Goal: Transaction & Acquisition: Purchase product/service

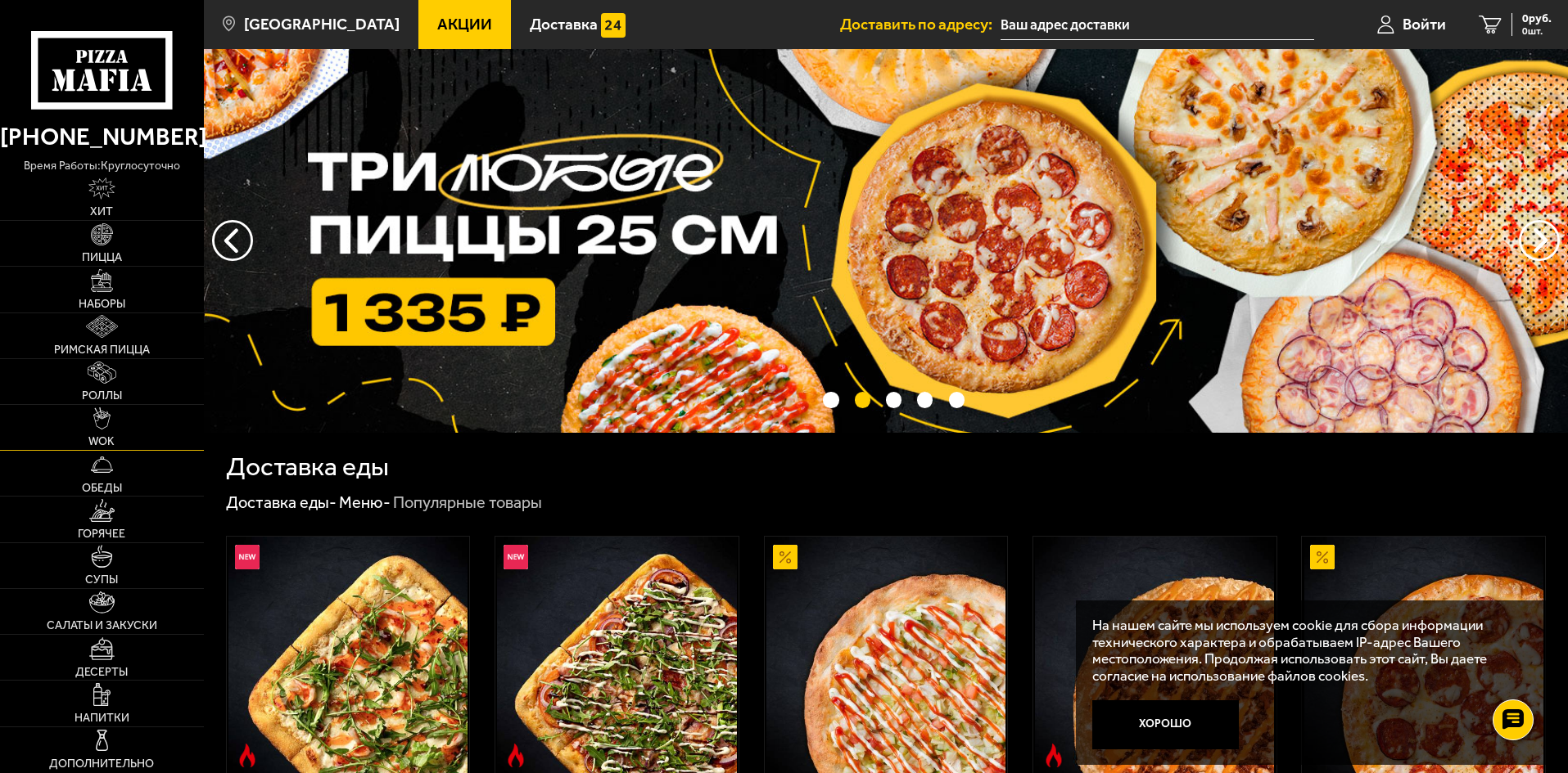
click at [139, 414] on link "WOK" at bounding box center [102, 427] width 204 height 45
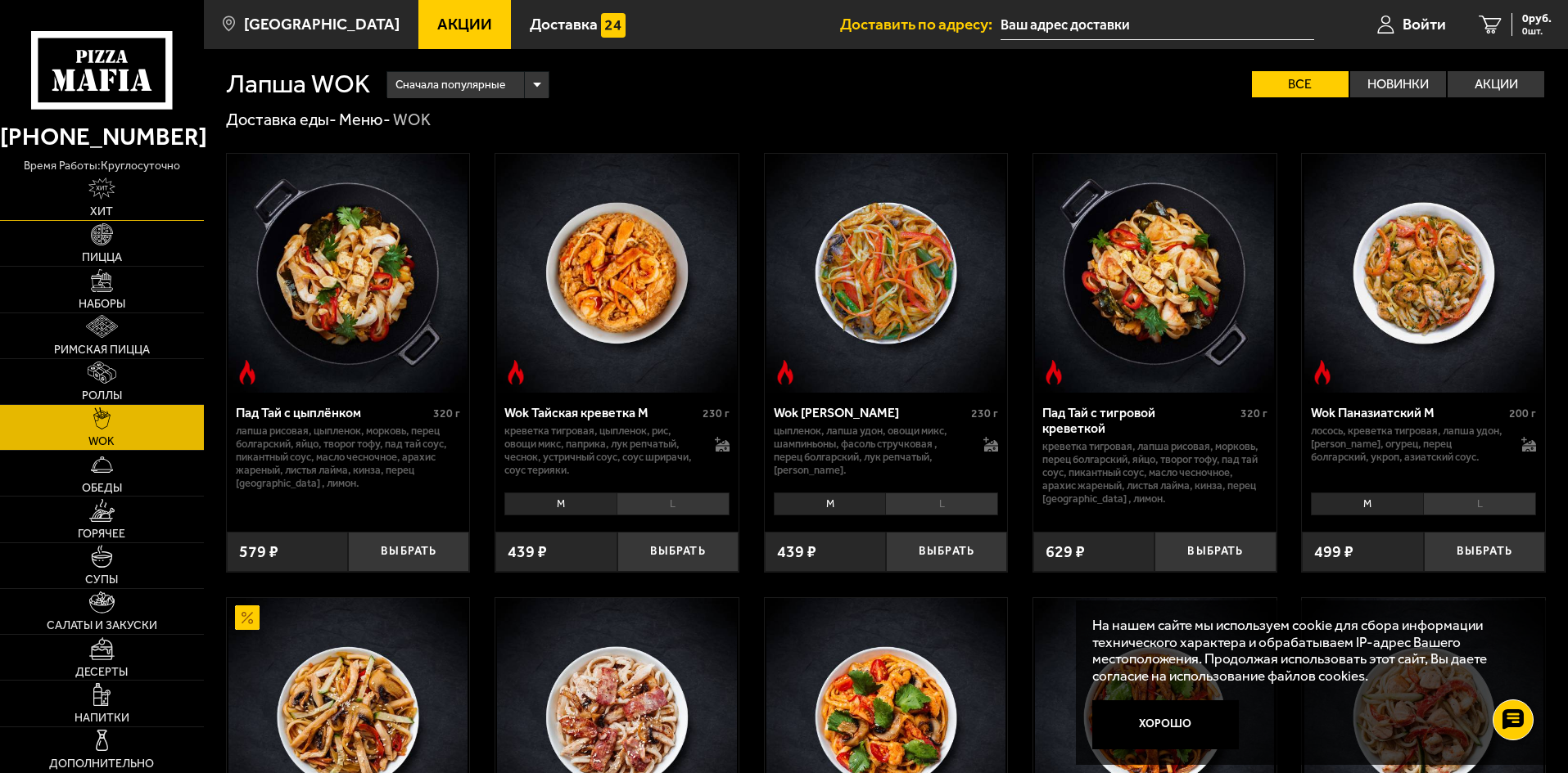
click at [102, 204] on link "Хит" at bounding box center [102, 197] width 204 height 45
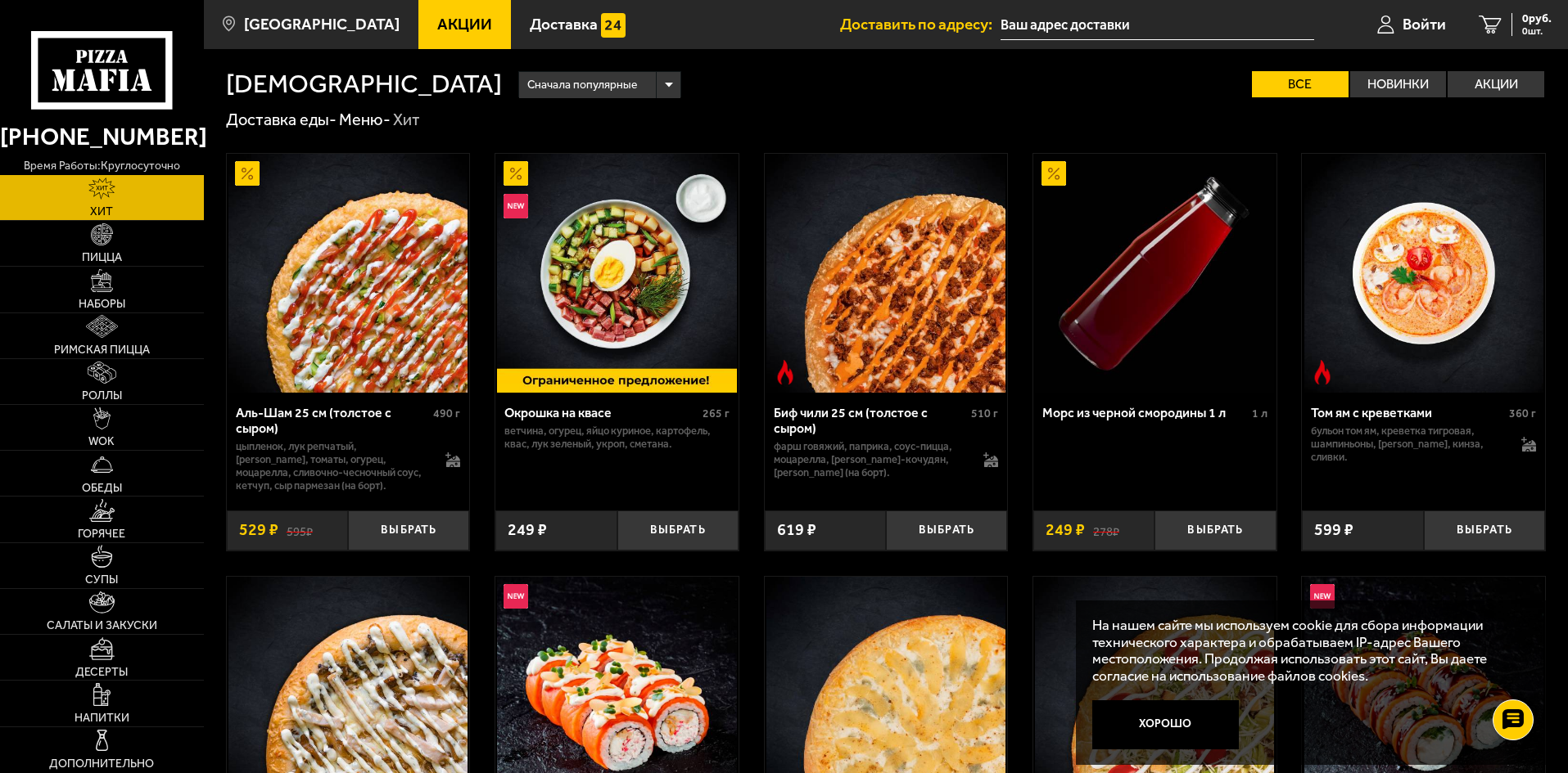
click at [102, 204] on link "Хит" at bounding box center [102, 197] width 204 height 45
click at [108, 68] on icon at bounding box center [101, 69] width 141 height 78
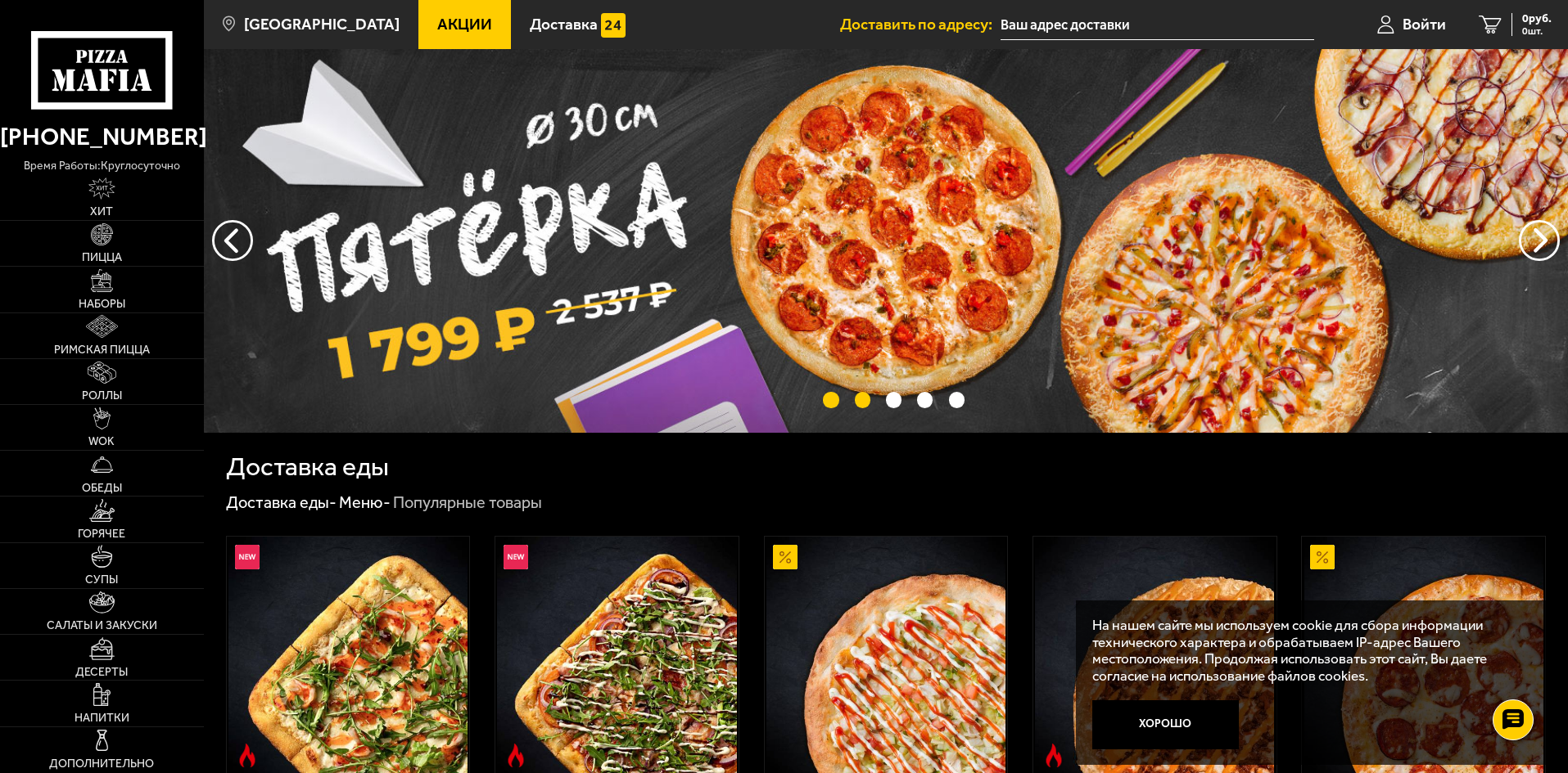
click at [859, 396] on button "точки переключения" at bounding box center [862, 399] width 16 height 16
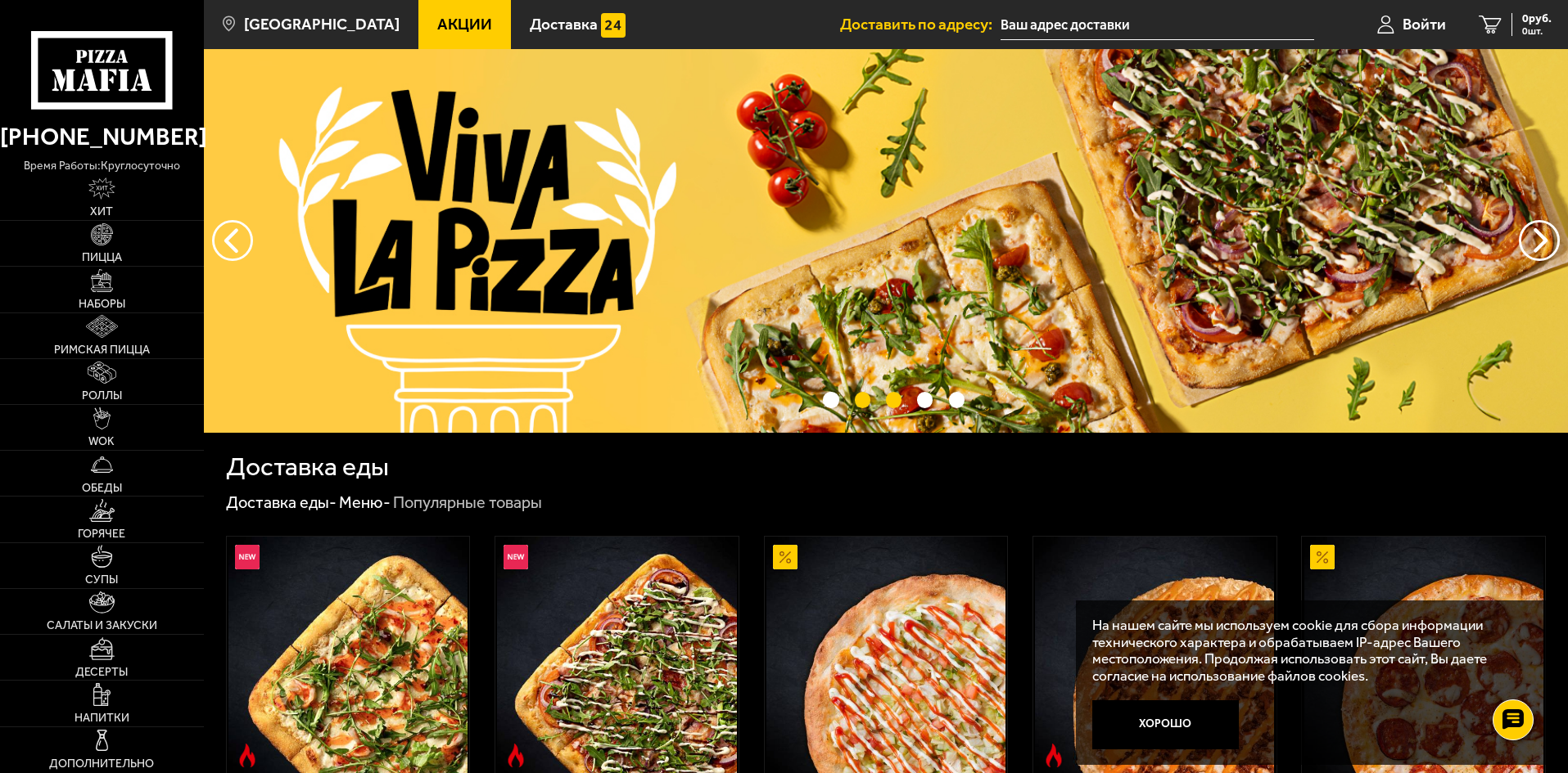
click at [856, 407] on button "точки переключения" at bounding box center [862, 399] width 16 height 16
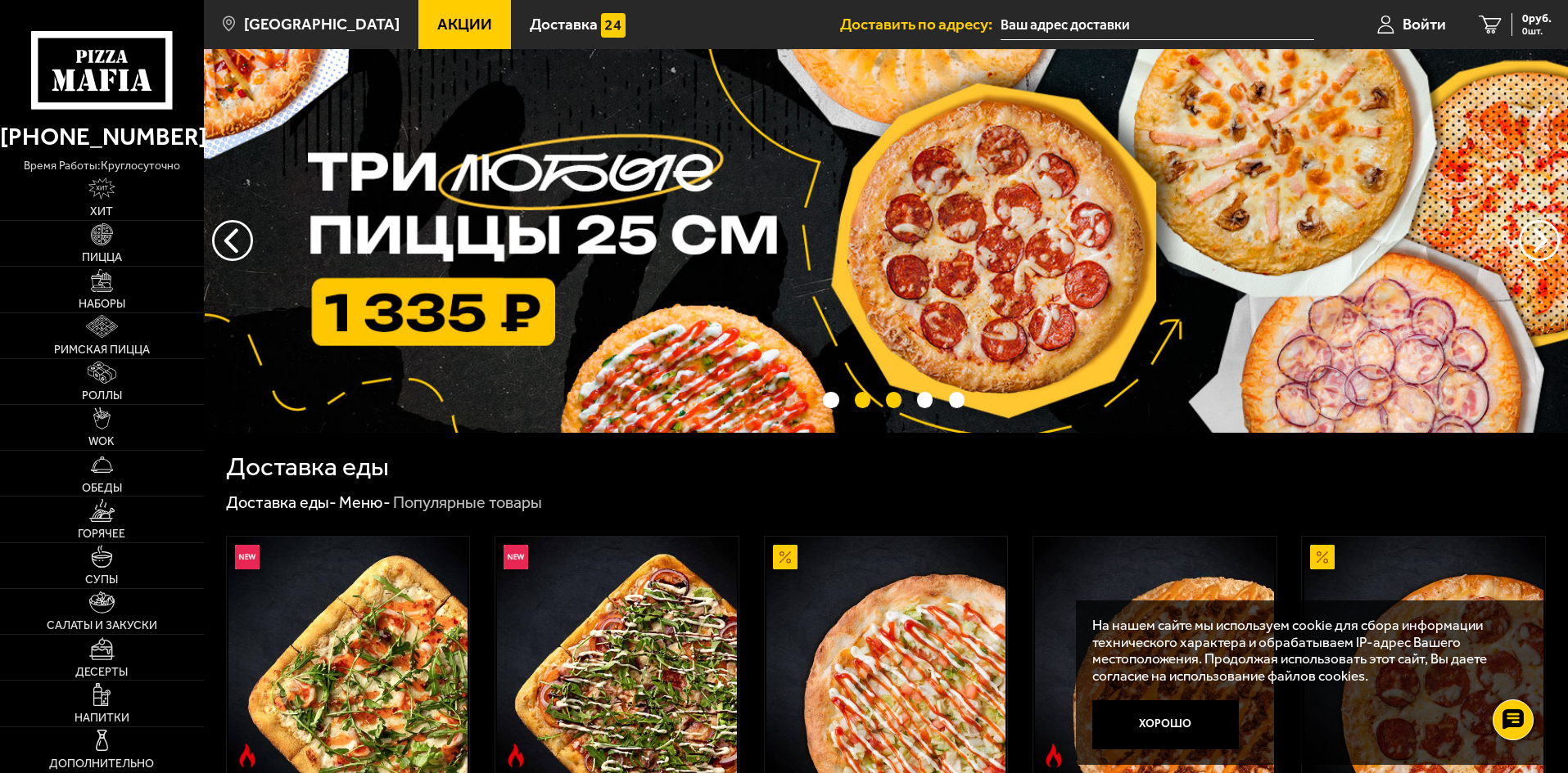
click at [885, 405] on button "точки переключения" at bounding box center [893, 399] width 16 height 16
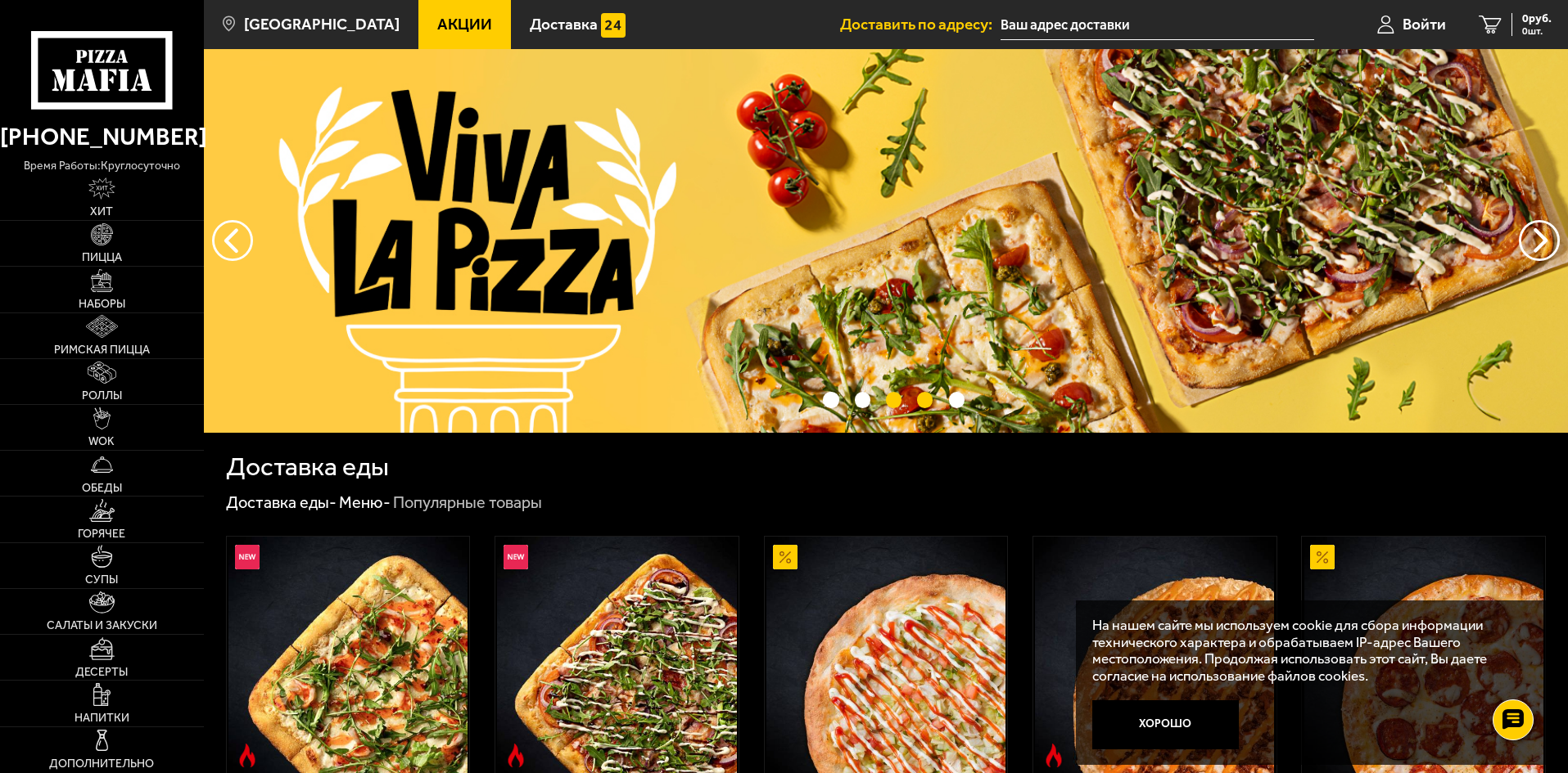
click at [920, 402] on button "точки переключения" at bounding box center [925, 399] width 16 height 16
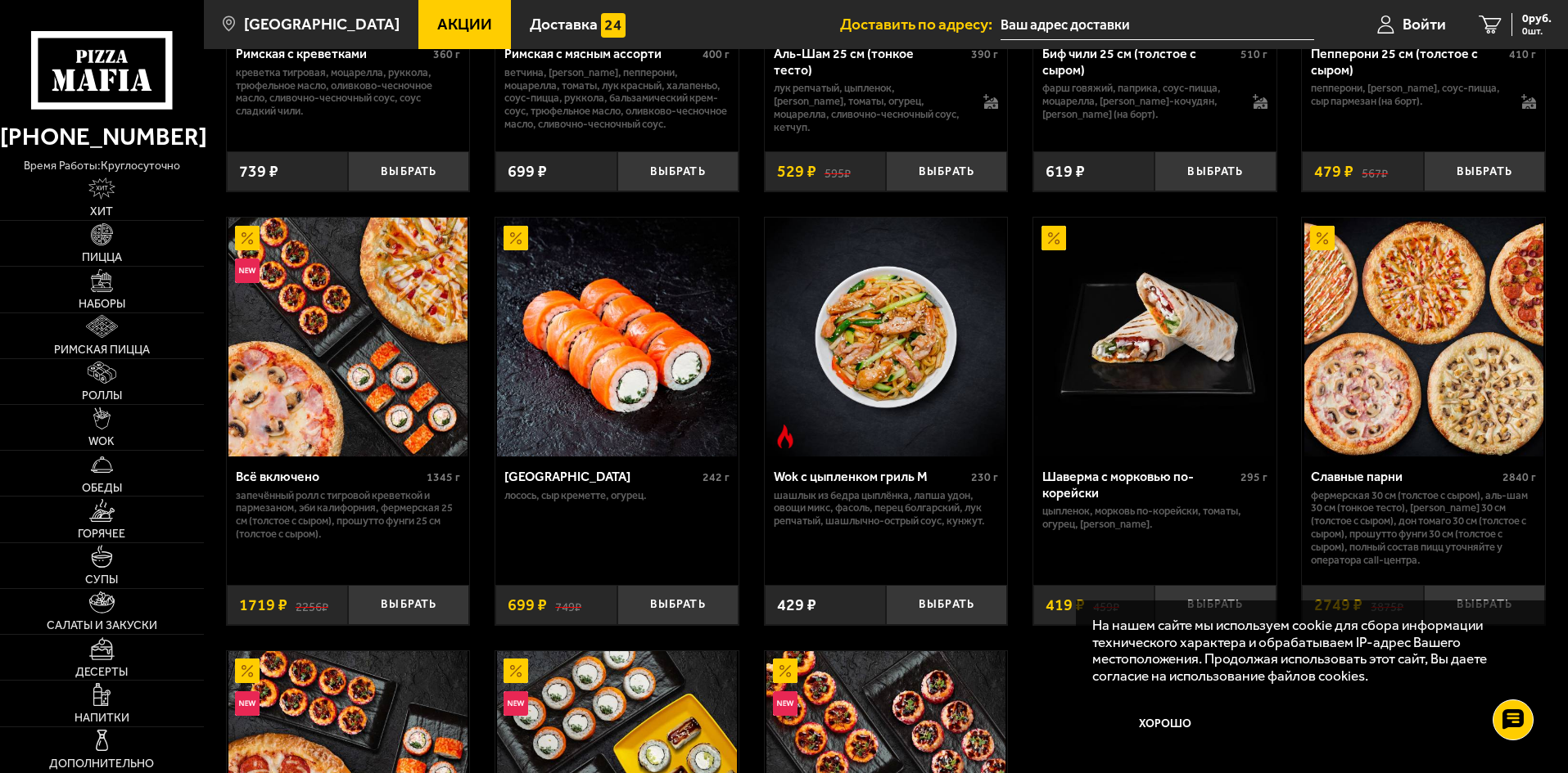
scroll to position [737, 0]
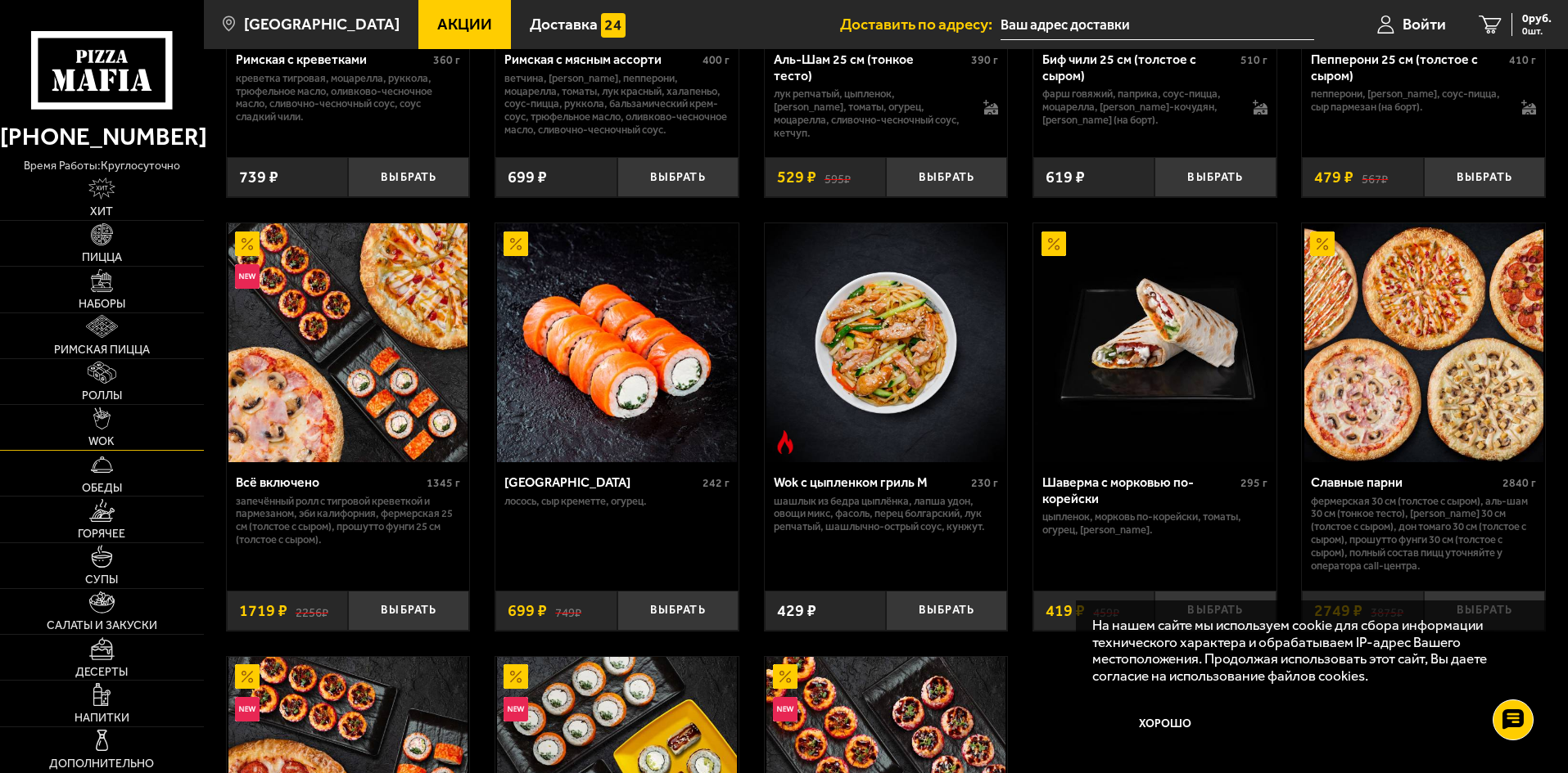
click at [105, 415] on img at bounding box center [102, 419] width 18 height 23
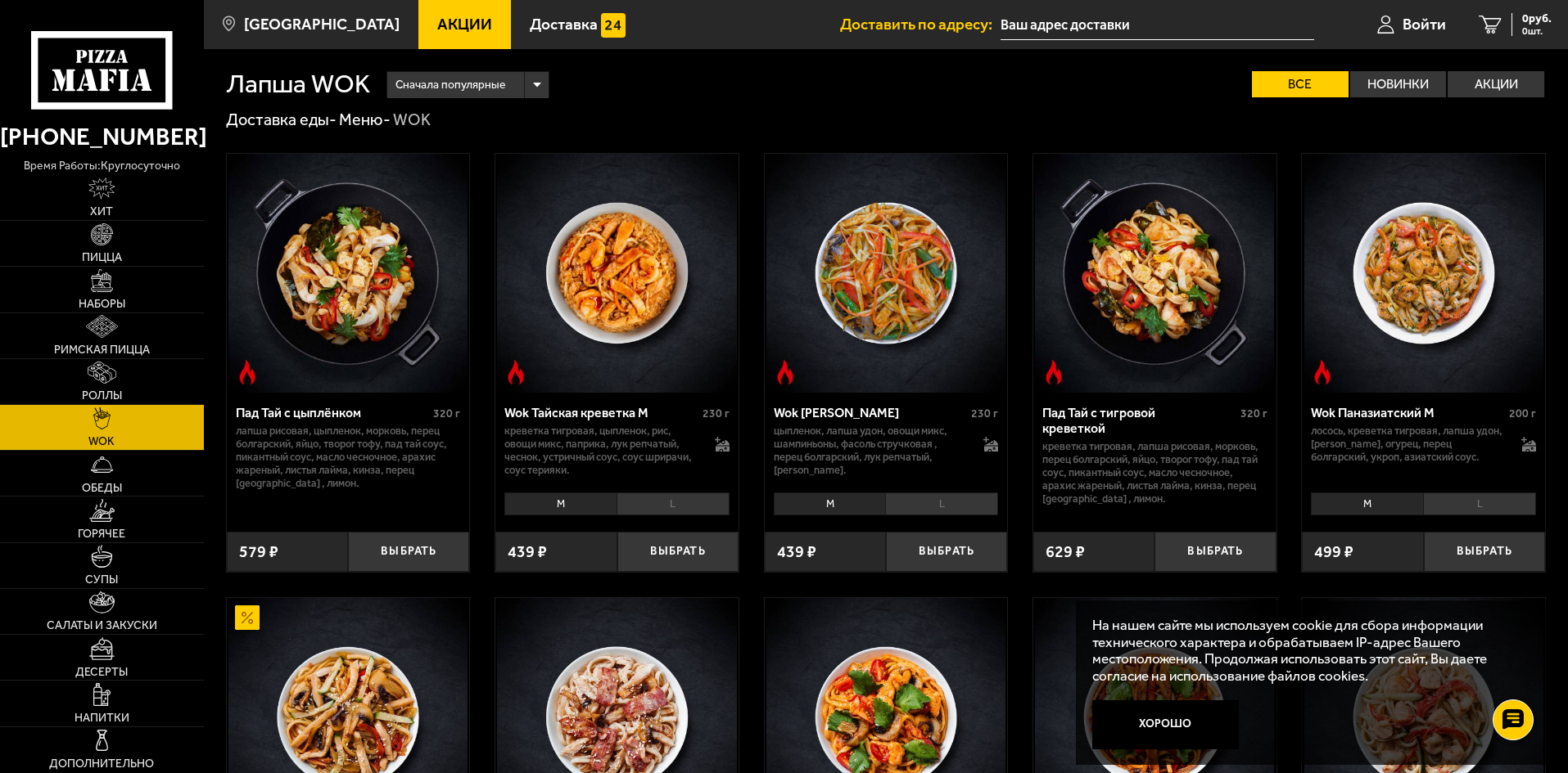
click at [549, 503] on li "M" at bounding box center [560, 504] width 112 height 23
click at [932, 508] on li "L" at bounding box center [941, 504] width 113 height 23
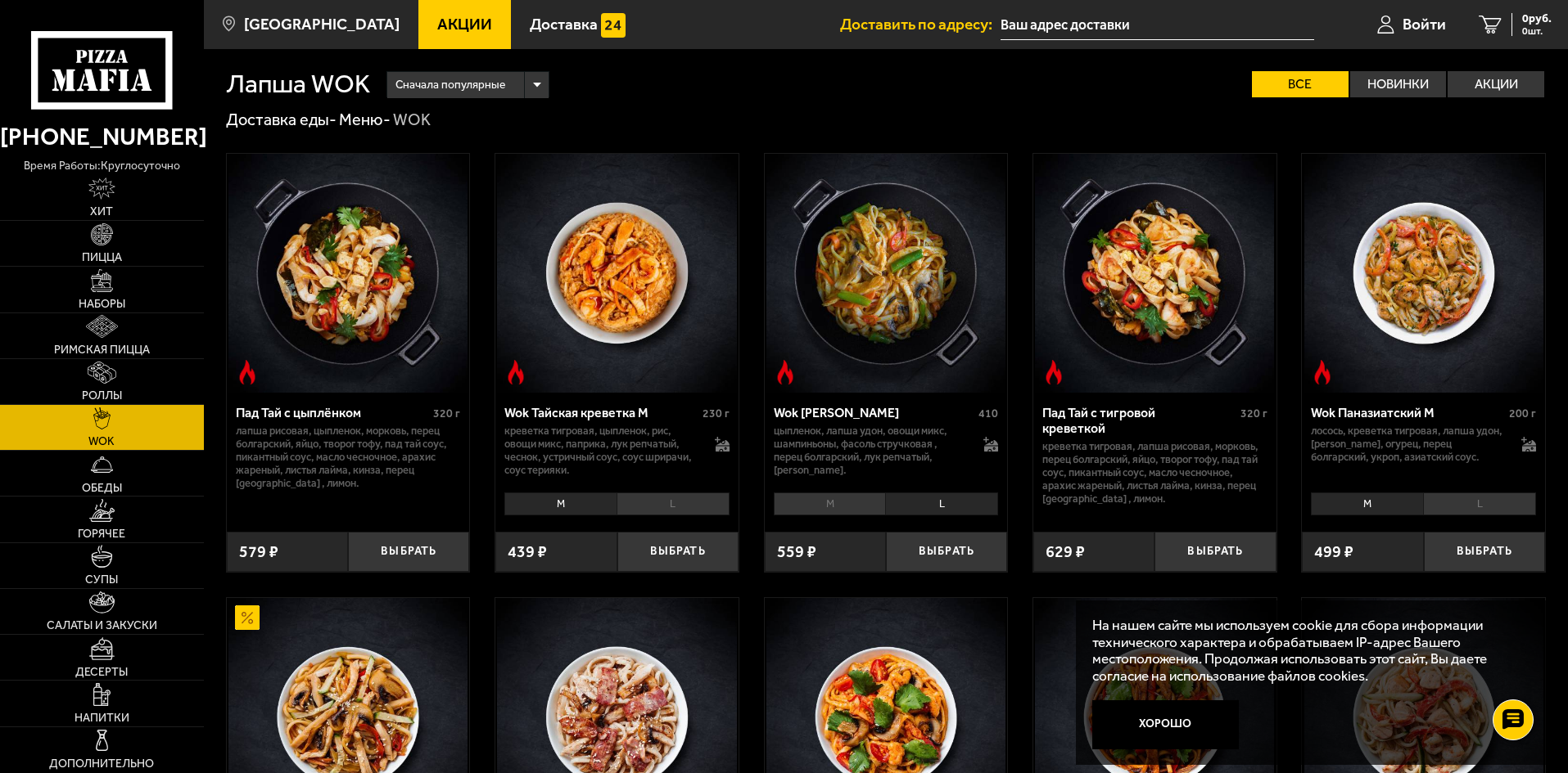
click at [868, 505] on li "M" at bounding box center [829, 504] width 112 height 23
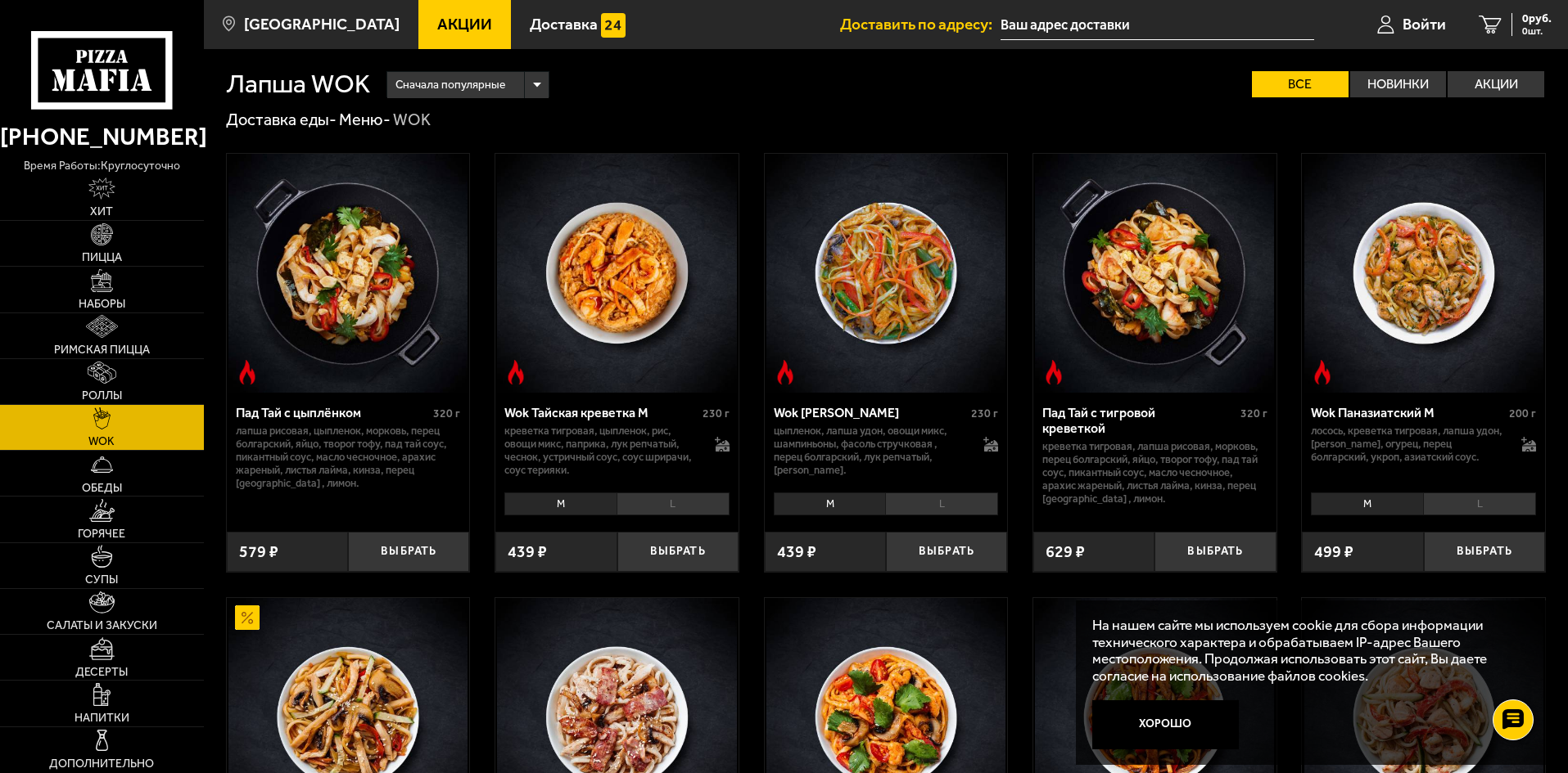
click at [927, 508] on li "L" at bounding box center [941, 504] width 113 height 23
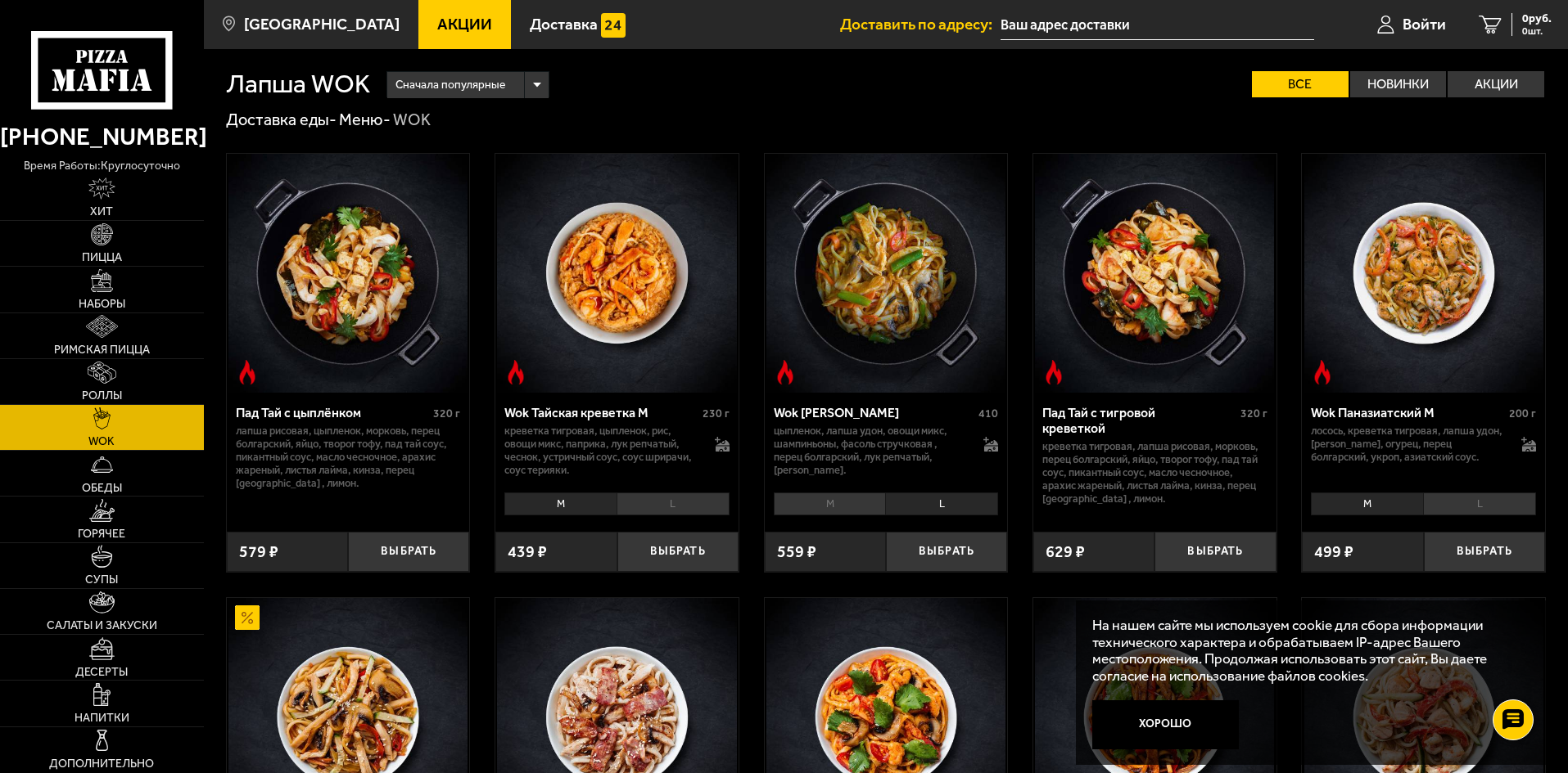
click at [842, 502] on li "M" at bounding box center [829, 504] width 112 height 23
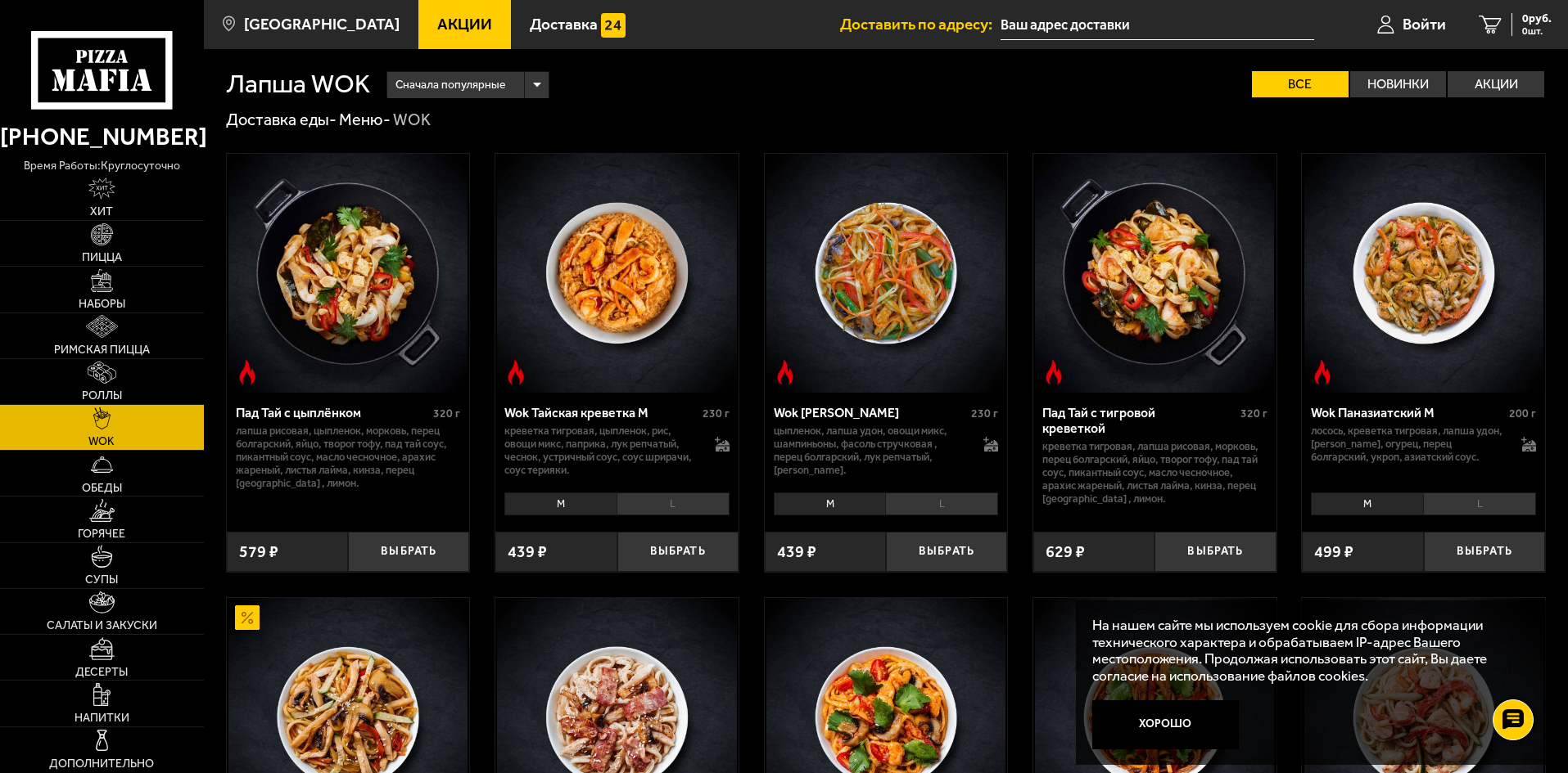
click at [705, 504] on li "L" at bounding box center [672, 504] width 113 height 23
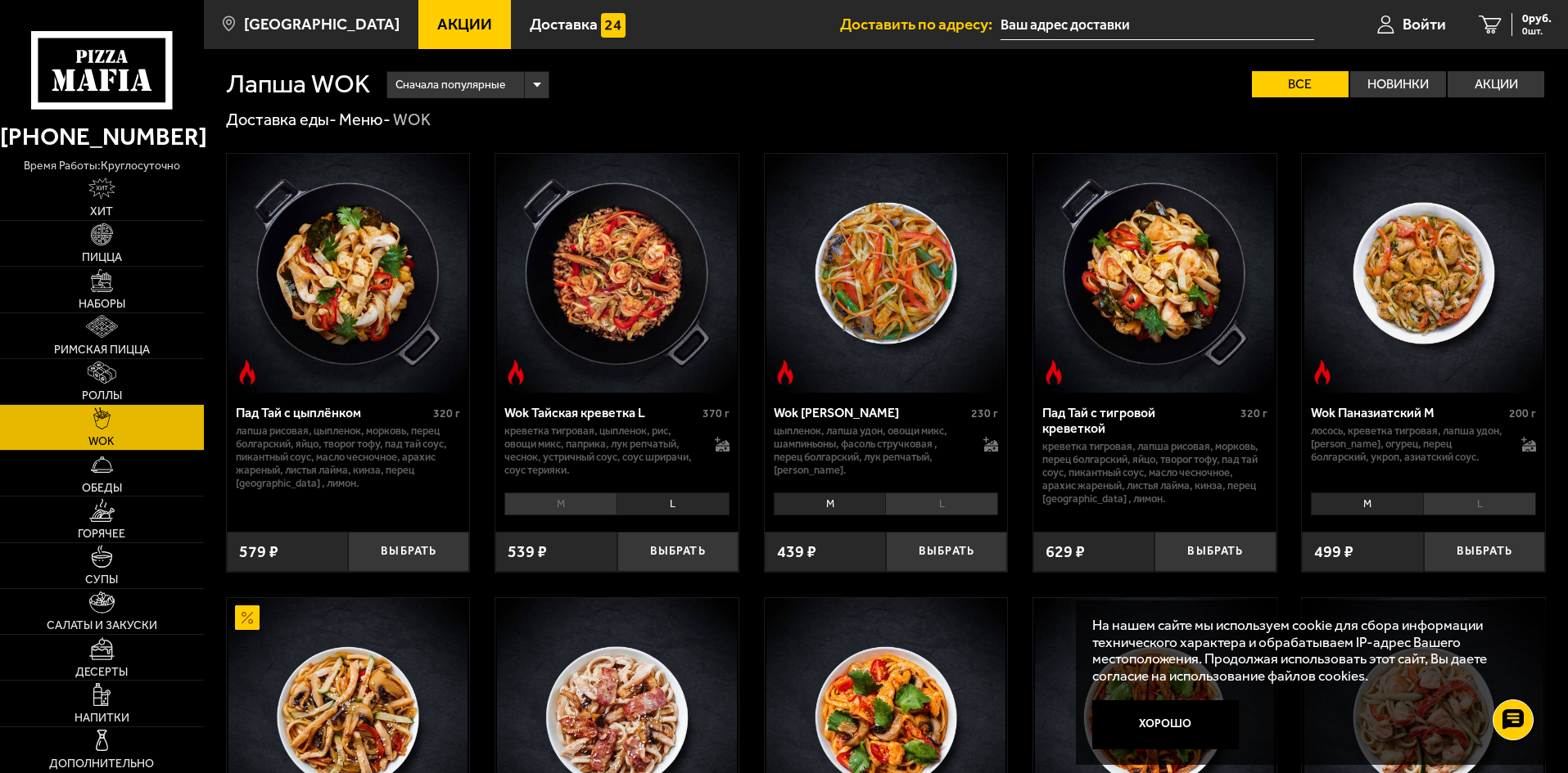
click at [931, 504] on li "L" at bounding box center [941, 504] width 113 height 23
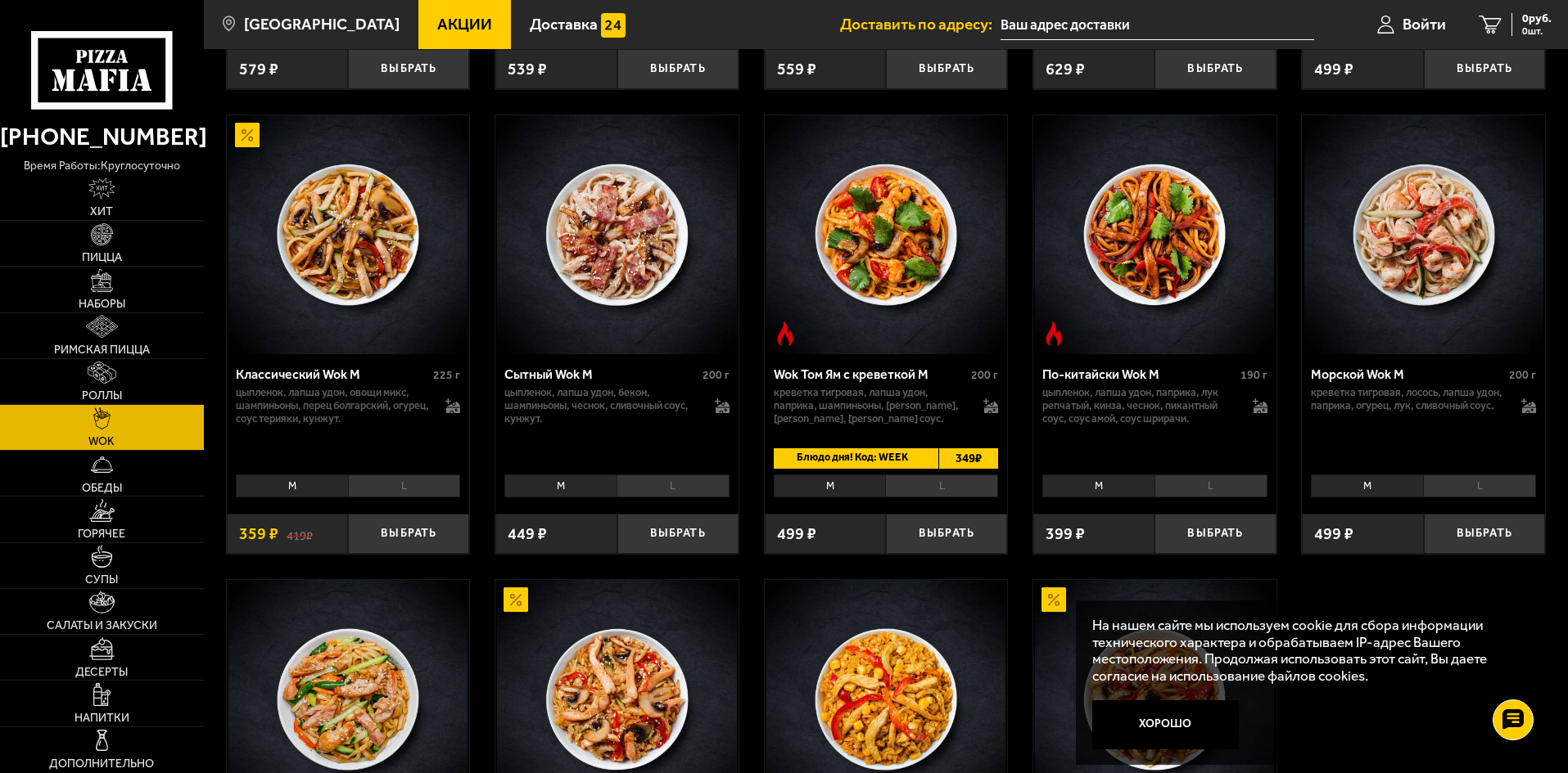
scroll to position [491, 0]
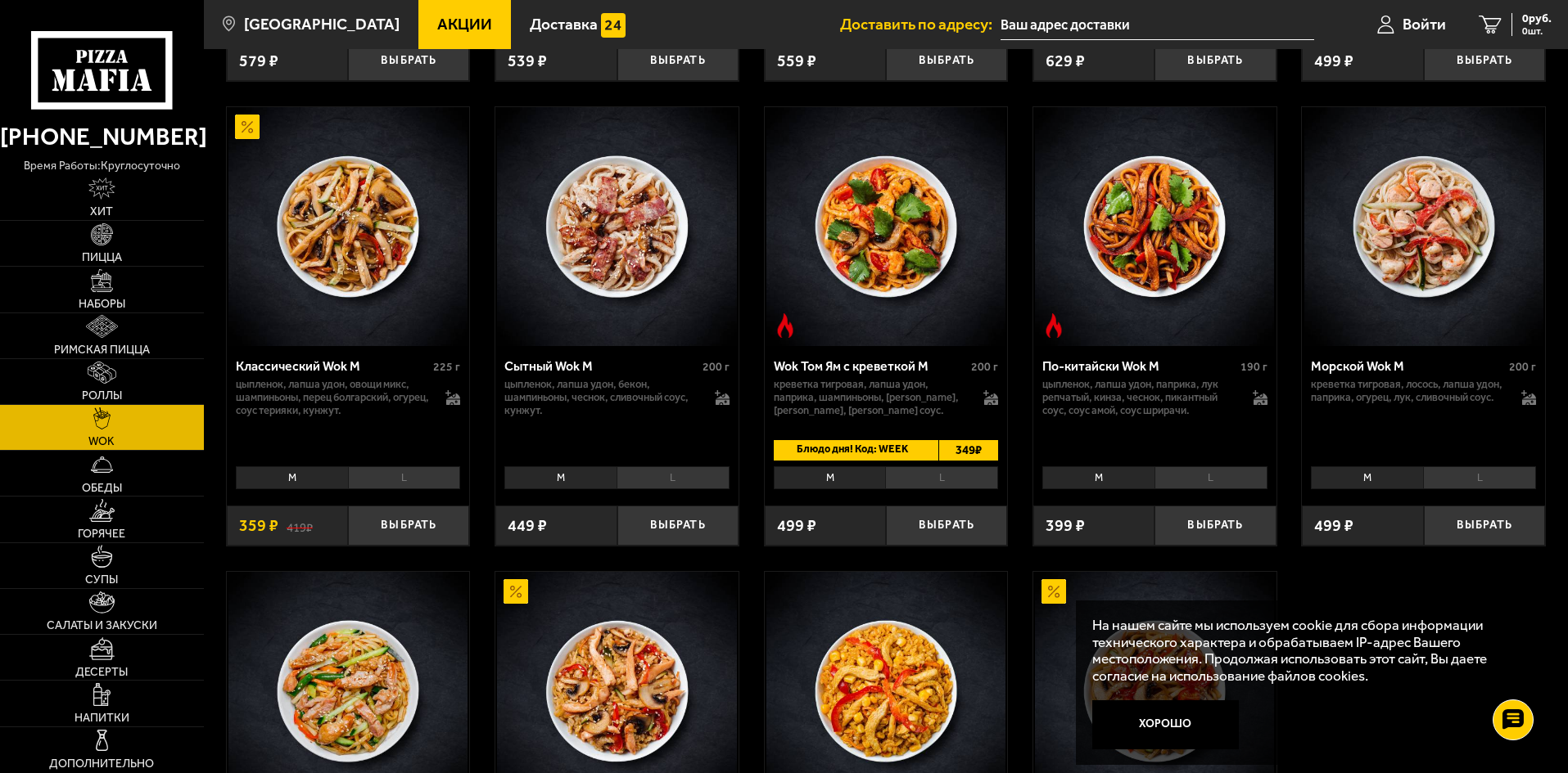
drag, startPoint x: 869, startPoint y: 478, endPoint x: 851, endPoint y: 494, distance: 24.1
click at [851, 494] on div "[PERSON_NAME]" at bounding box center [886, 477] width 243 height 33
click at [942, 483] on li "L" at bounding box center [941, 478] width 113 height 23
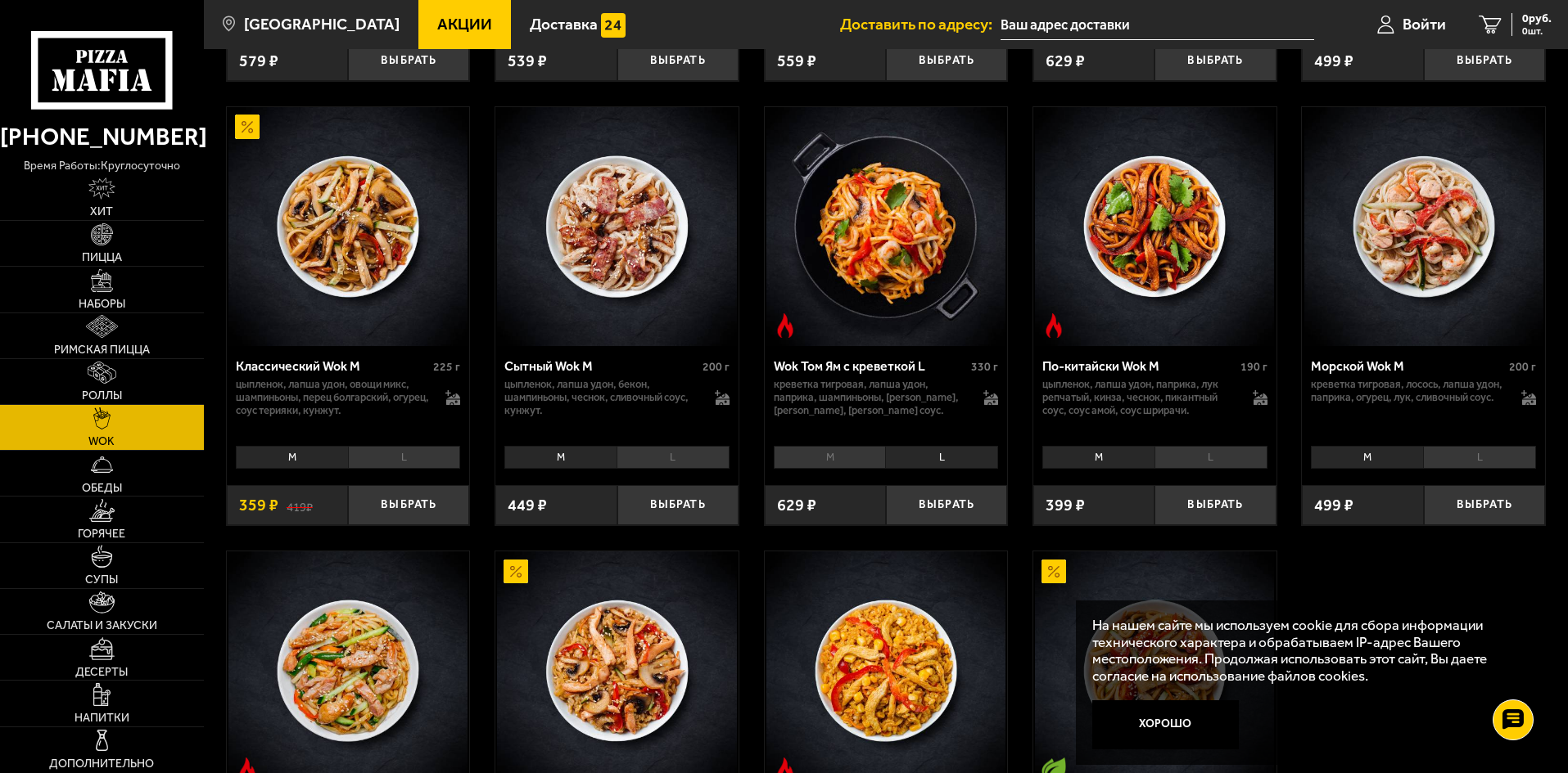
click at [942, 464] on li "L" at bounding box center [941, 457] width 113 height 23
click at [866, 465] on li "M" at bounding box center [829, 457] width 112 height 23
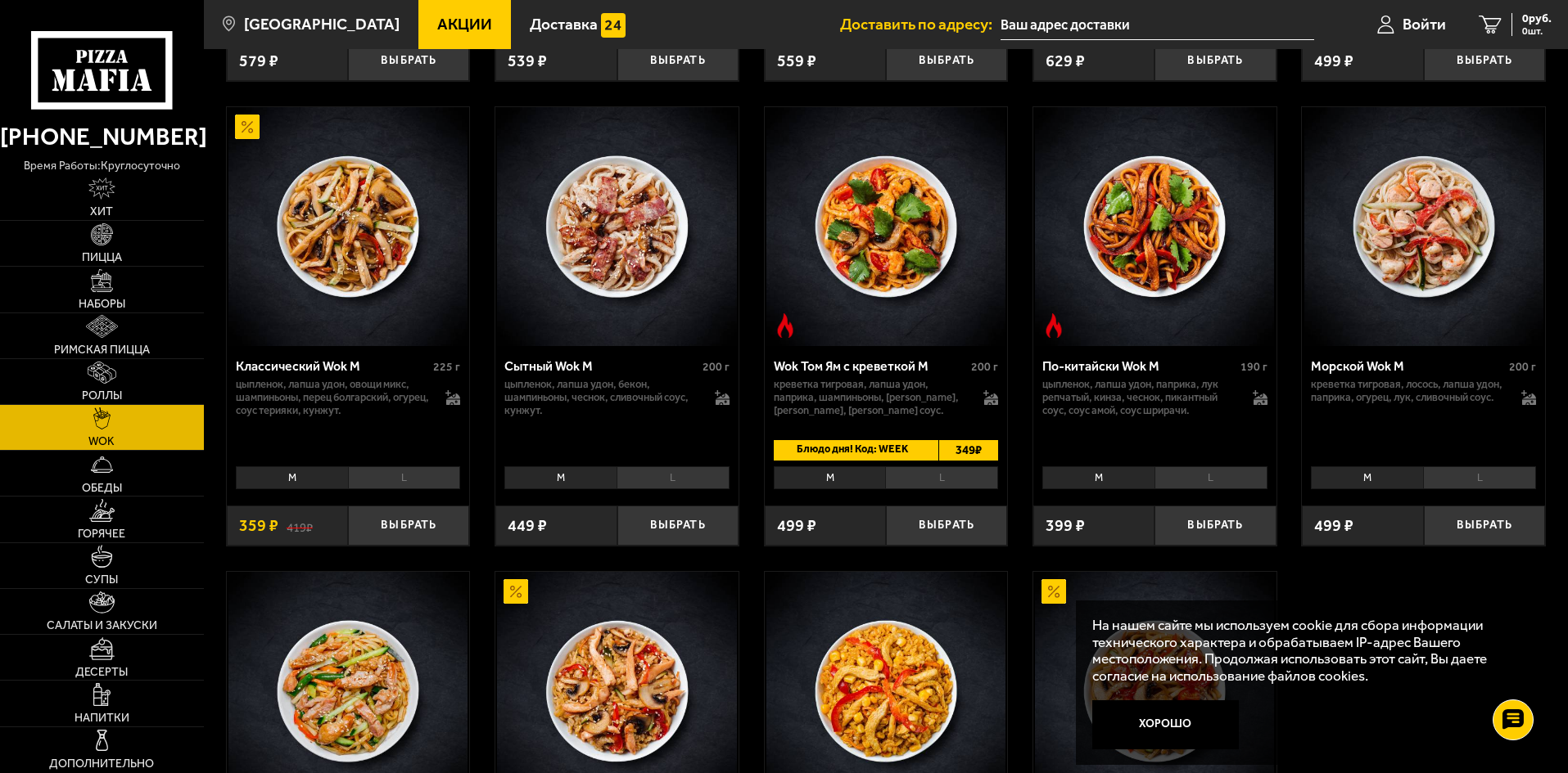
click at [924, 467] on div "[PERSON_NAME]" at bounding box center [886, 477] width 243 height 33
click at [928, 470] on li "L" at bounding box center [941, 478] width 113 height 23
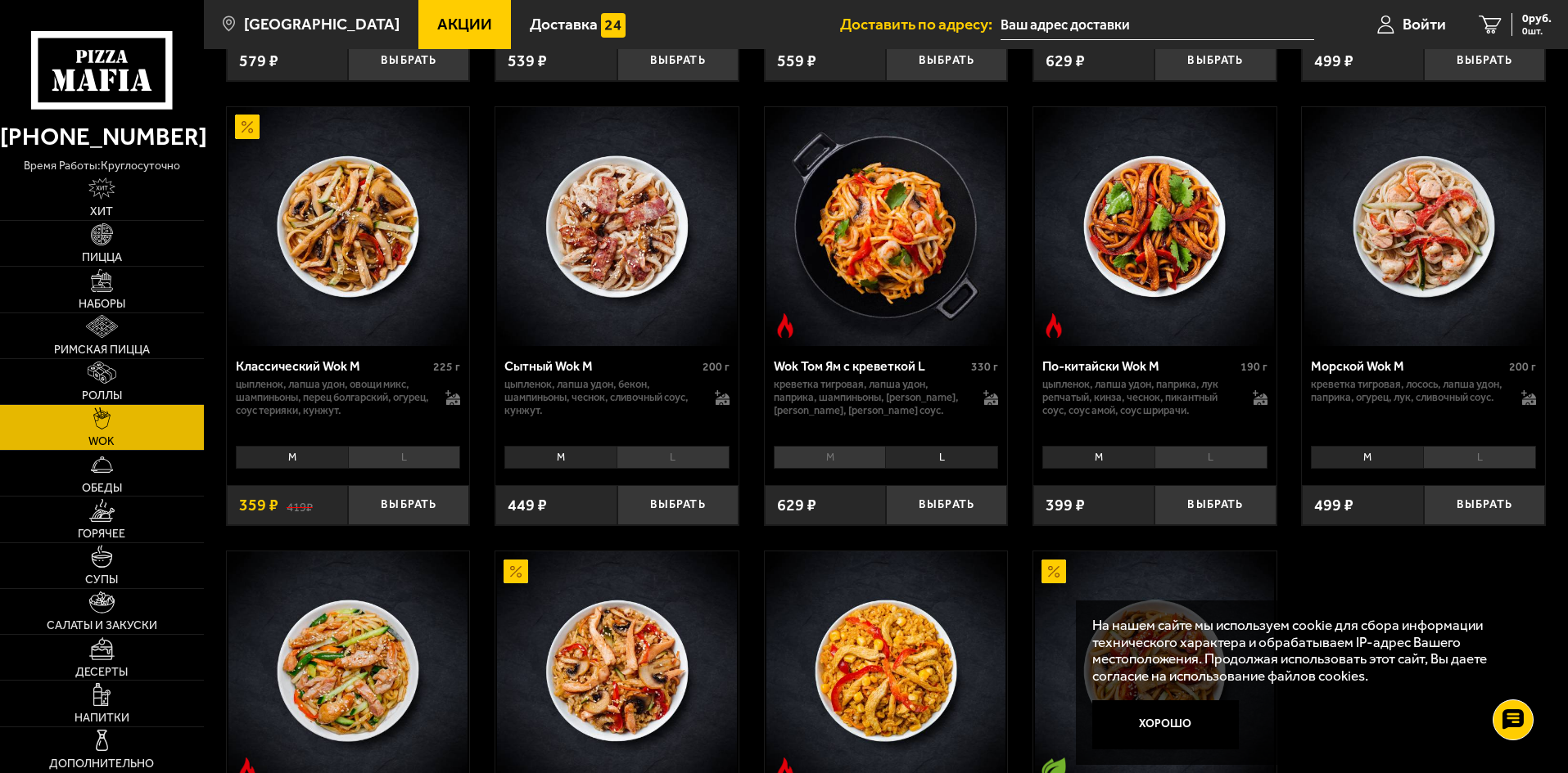
click at [1208, 468] on li "L" at bounding box center [1211, 457] width 113 height 23
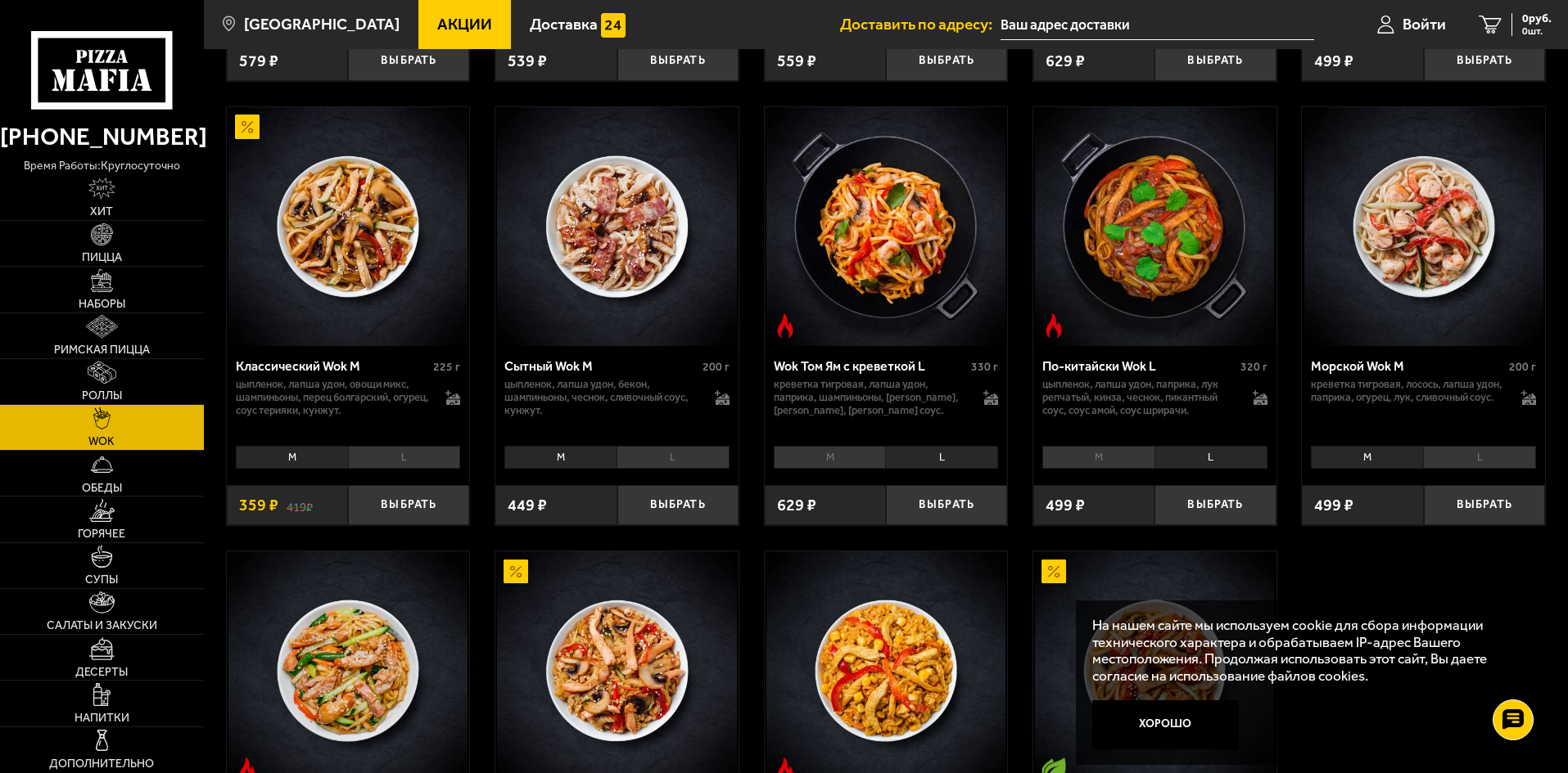
click at [1487, 464] on li "L" at bounding box center [1479, 457] width 113 height 23
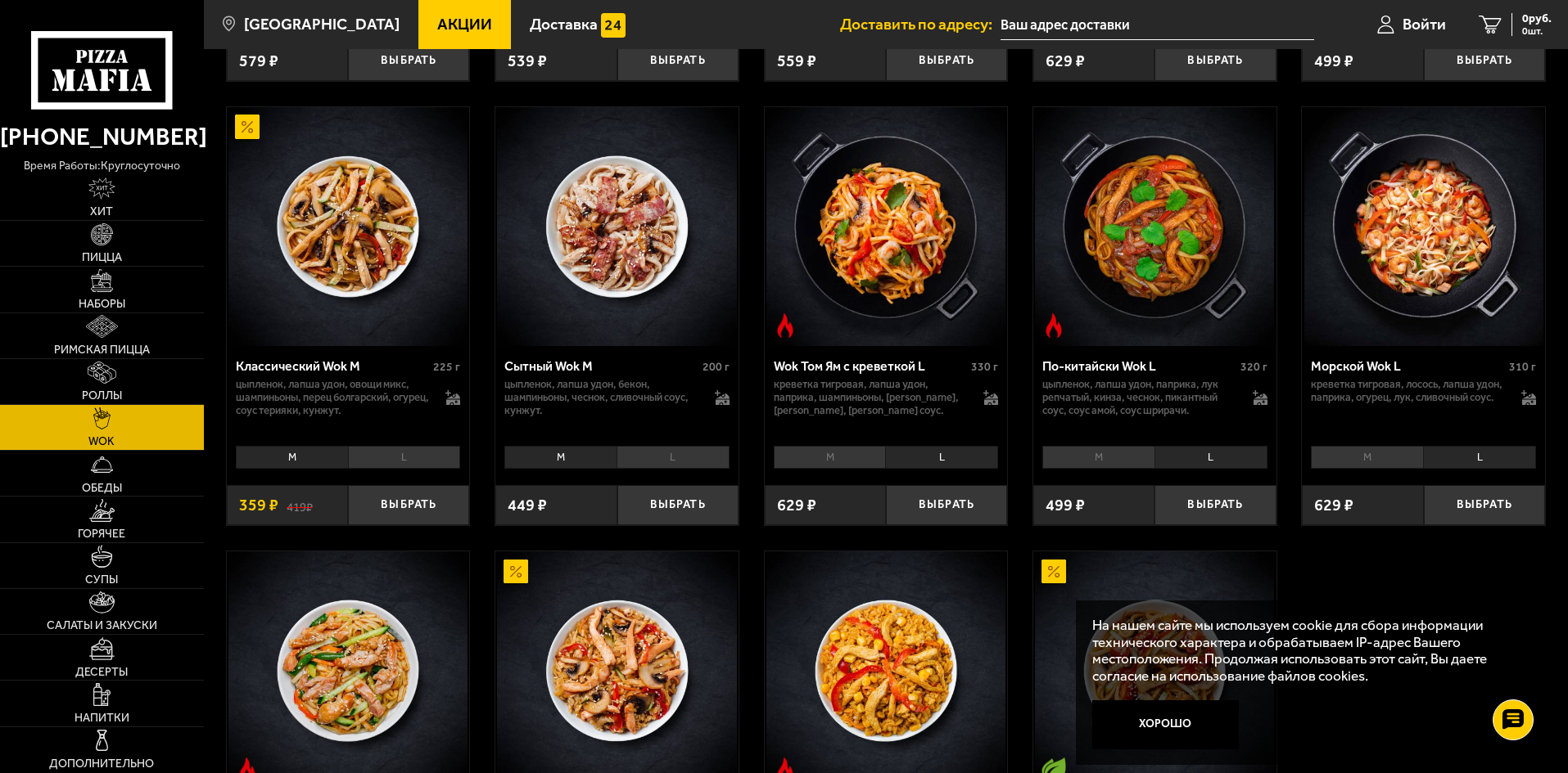
click at [674, 465] on li "L" at bounding box center [672, 457] width 113 height 23
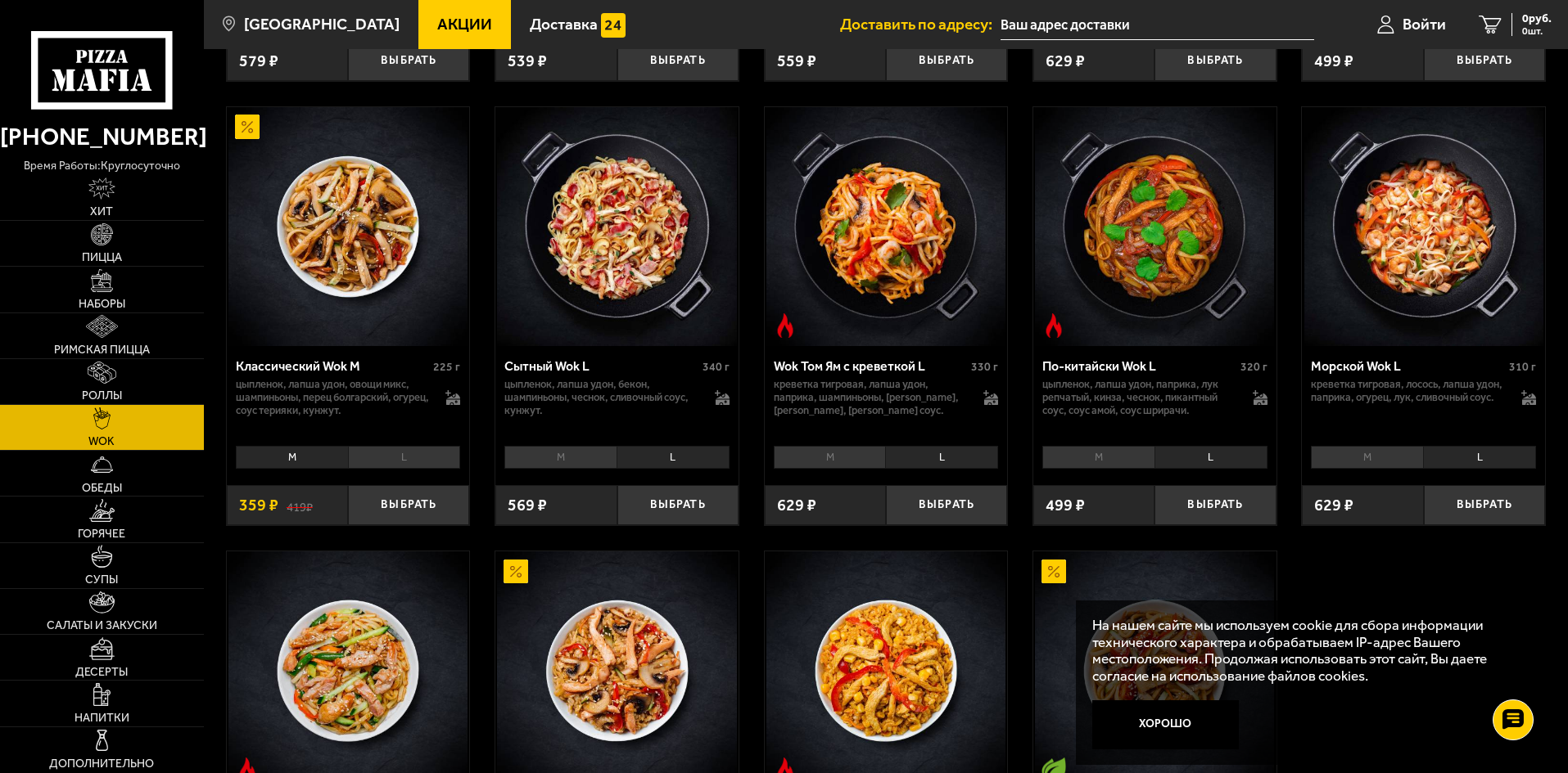
click at [440, 463] on li "L" at bounding box center [404, 457] width 113 height 23
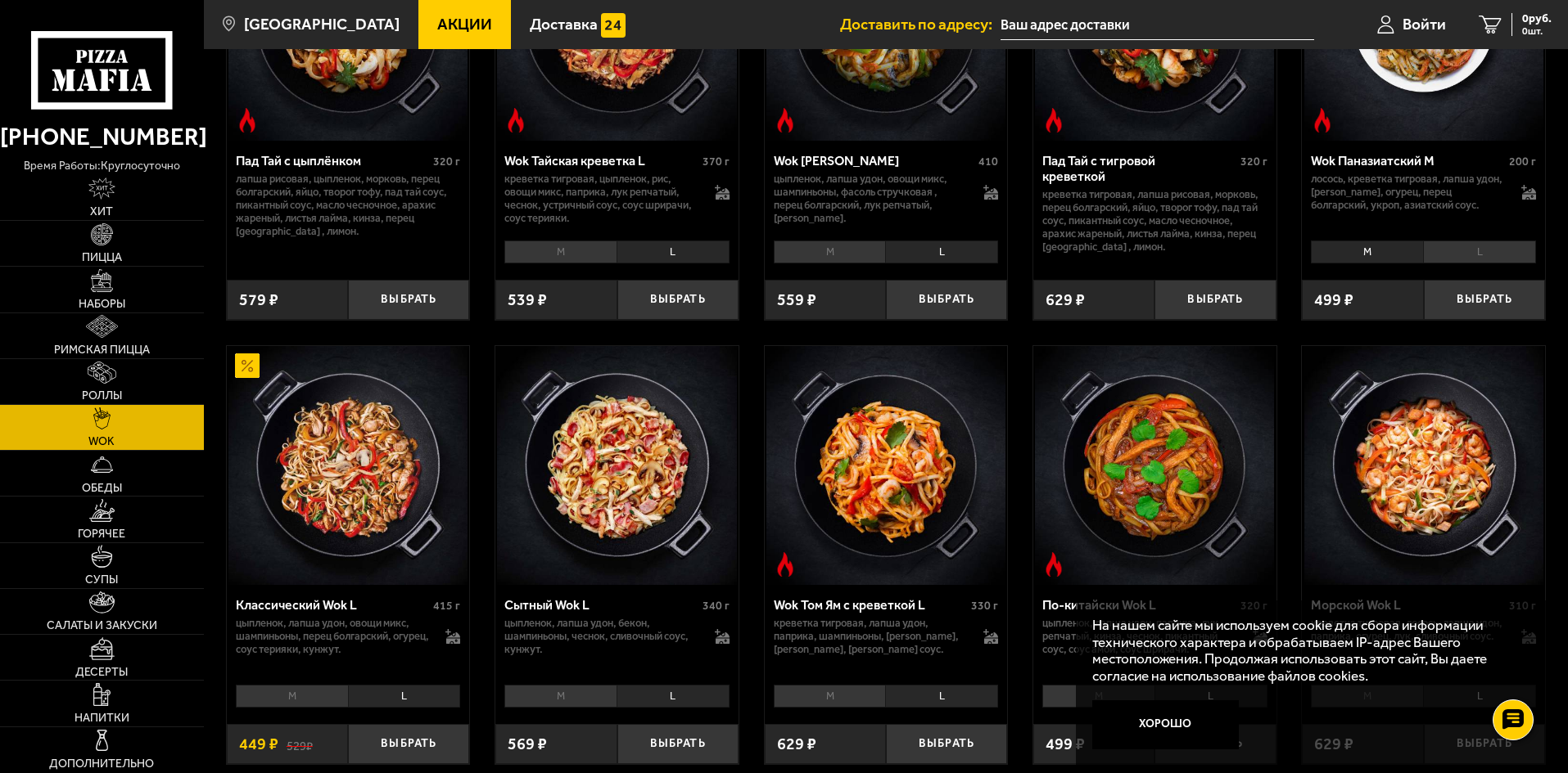
scroll to position [246, 0]
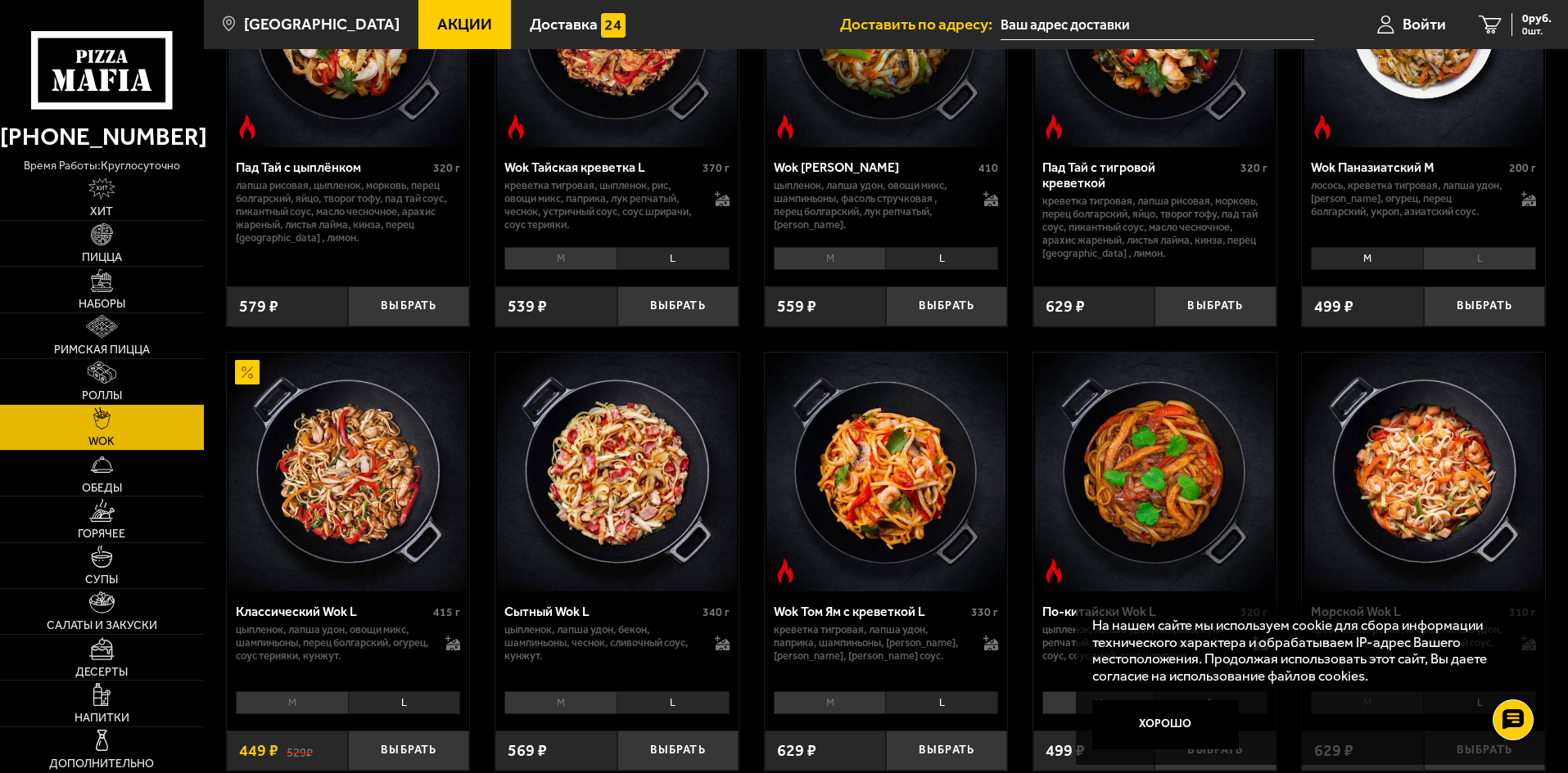
click at [1493, 265] on li "L" at bounding box center [1479, 258] width 113 height 23
click at [978, 266] on li "L" at bounding box center [941, 258] width 113 height 23
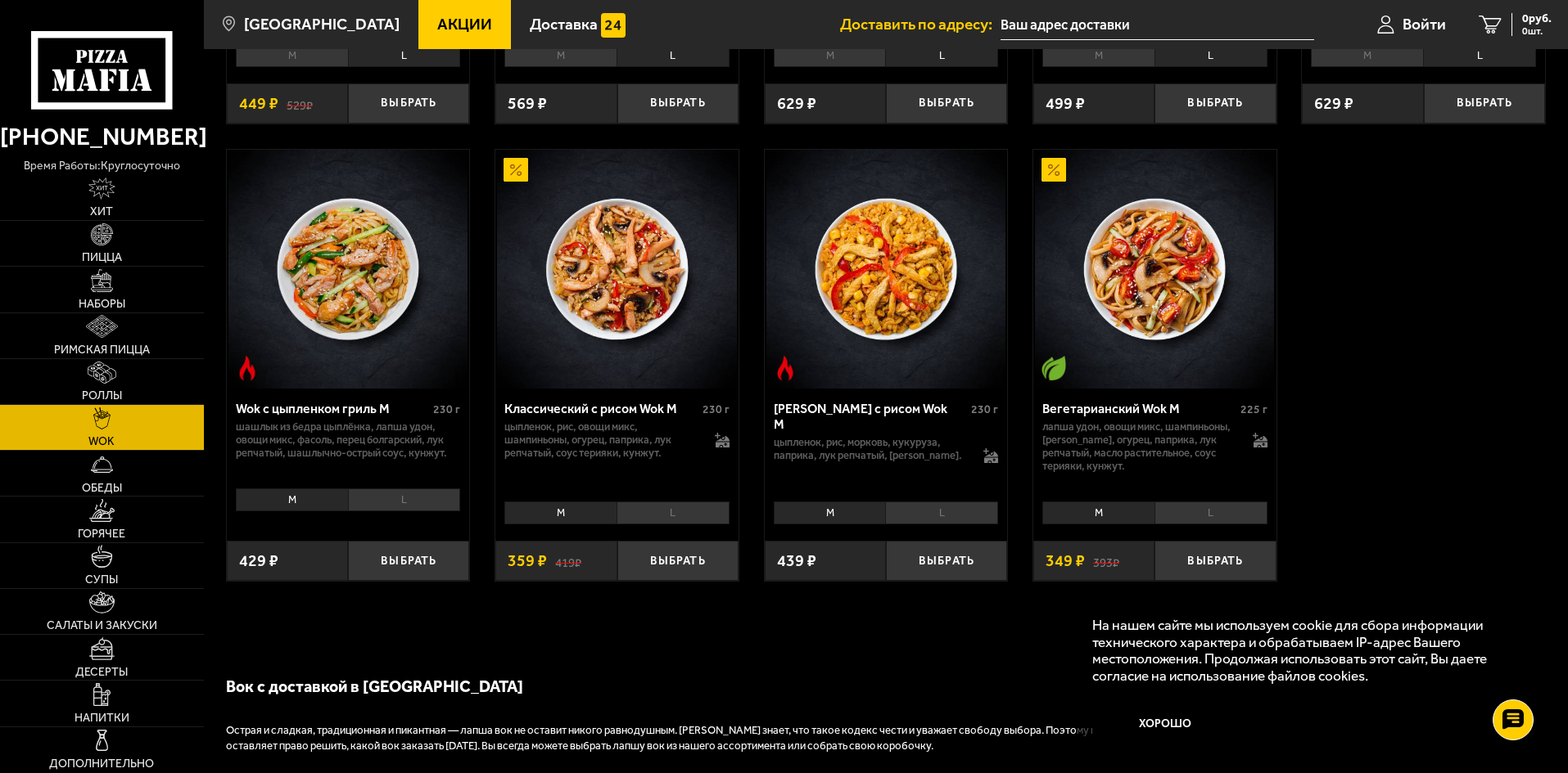
scroll to position [900, 0]
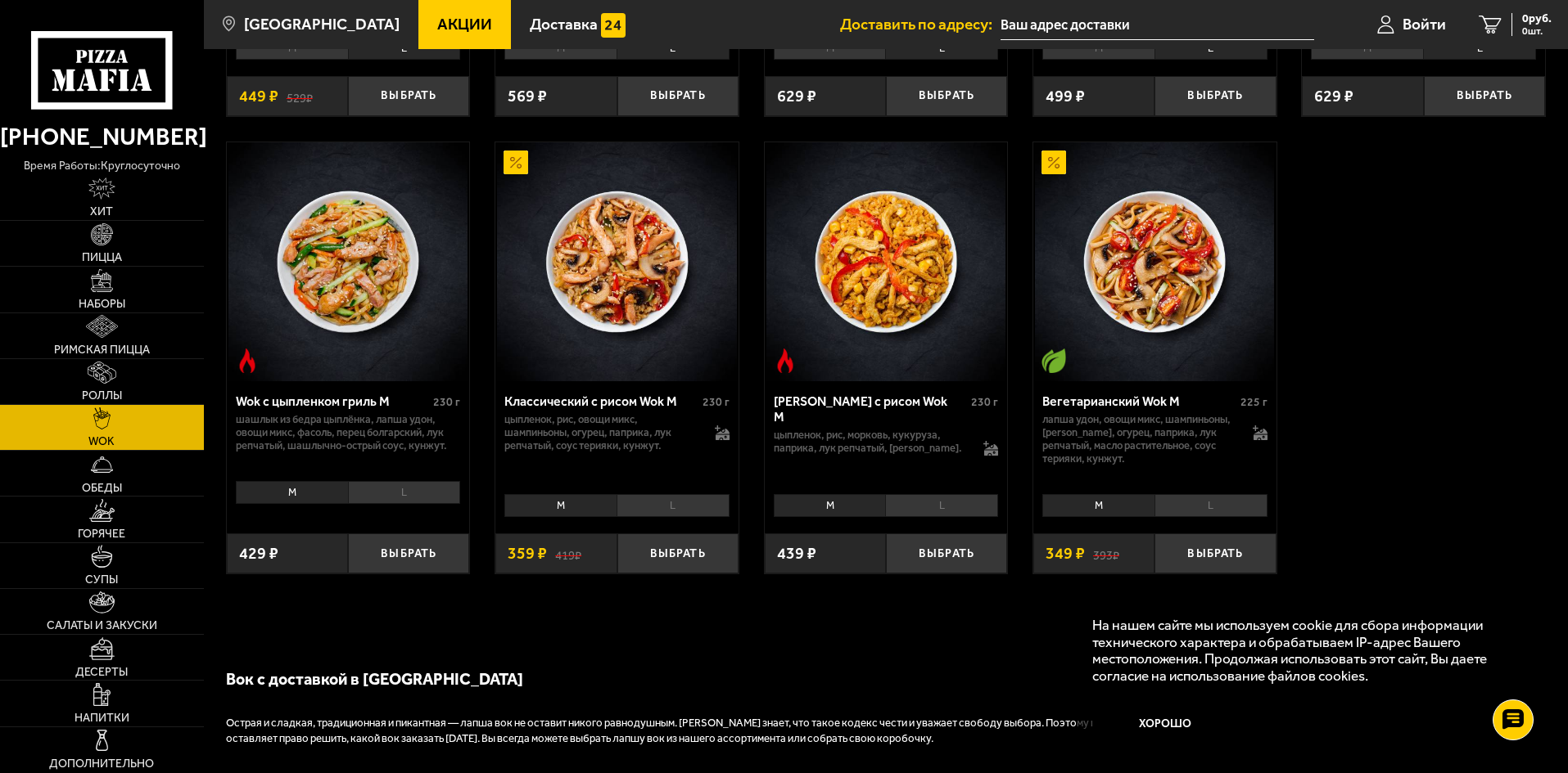
click at [1188, 508] on li "L" at bounding box center [1211, 506] width 113 height 23
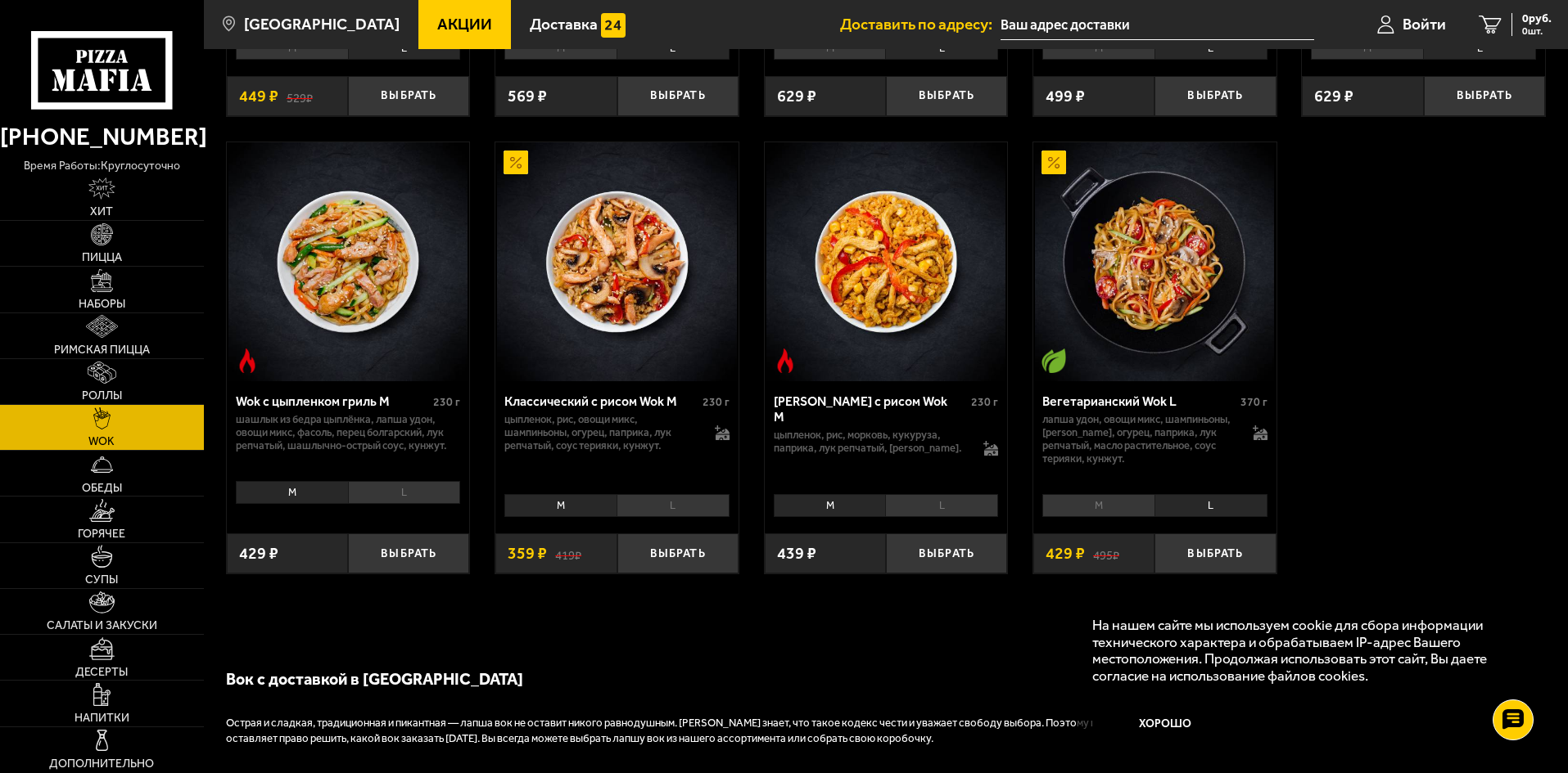
click at [930, 515] on li "L" at bounding box center [941, 506] width 113 height 23
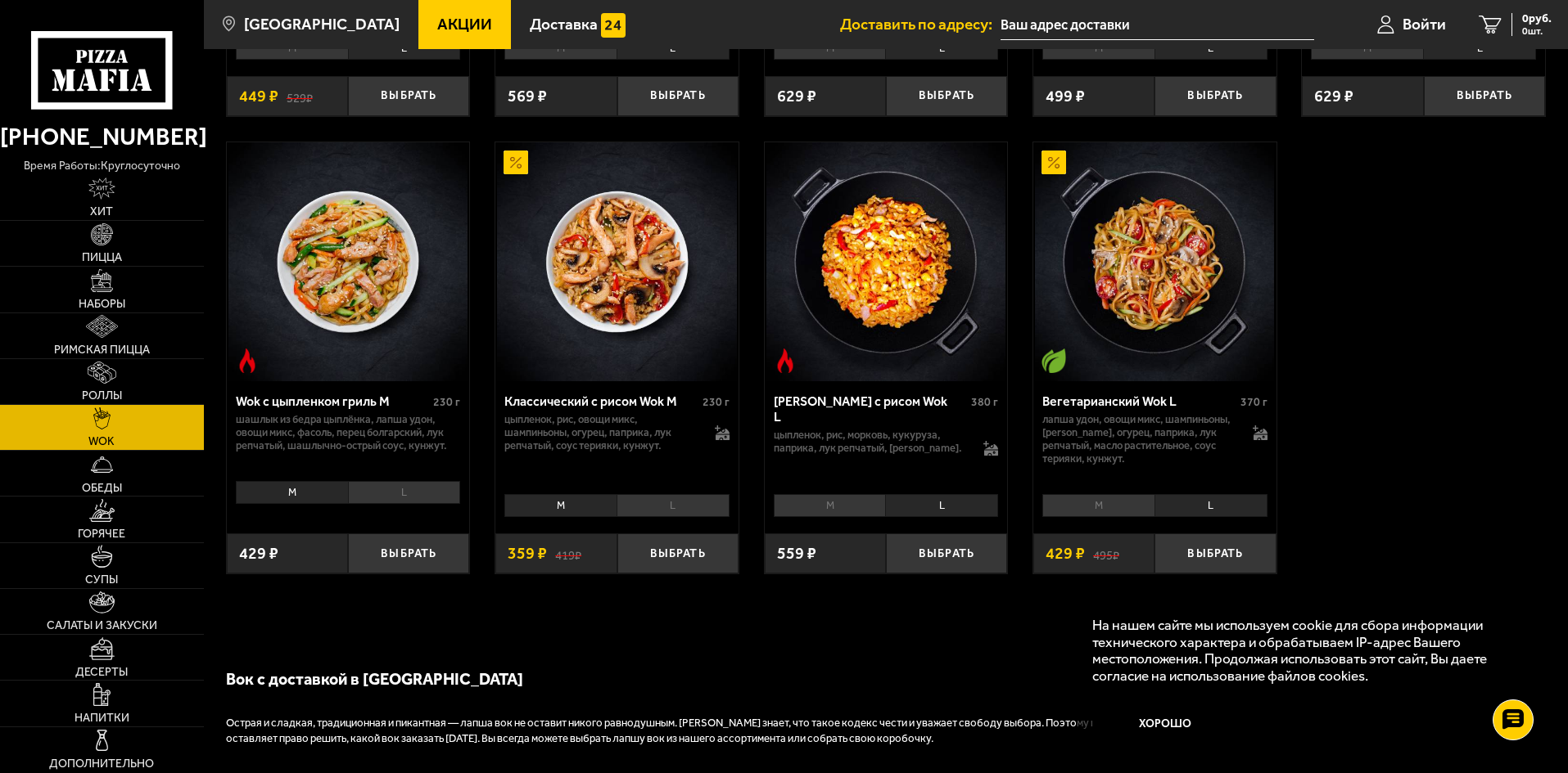
click at [666, 504] on li "L" at bounding box center [672, 506] width 113 height 23
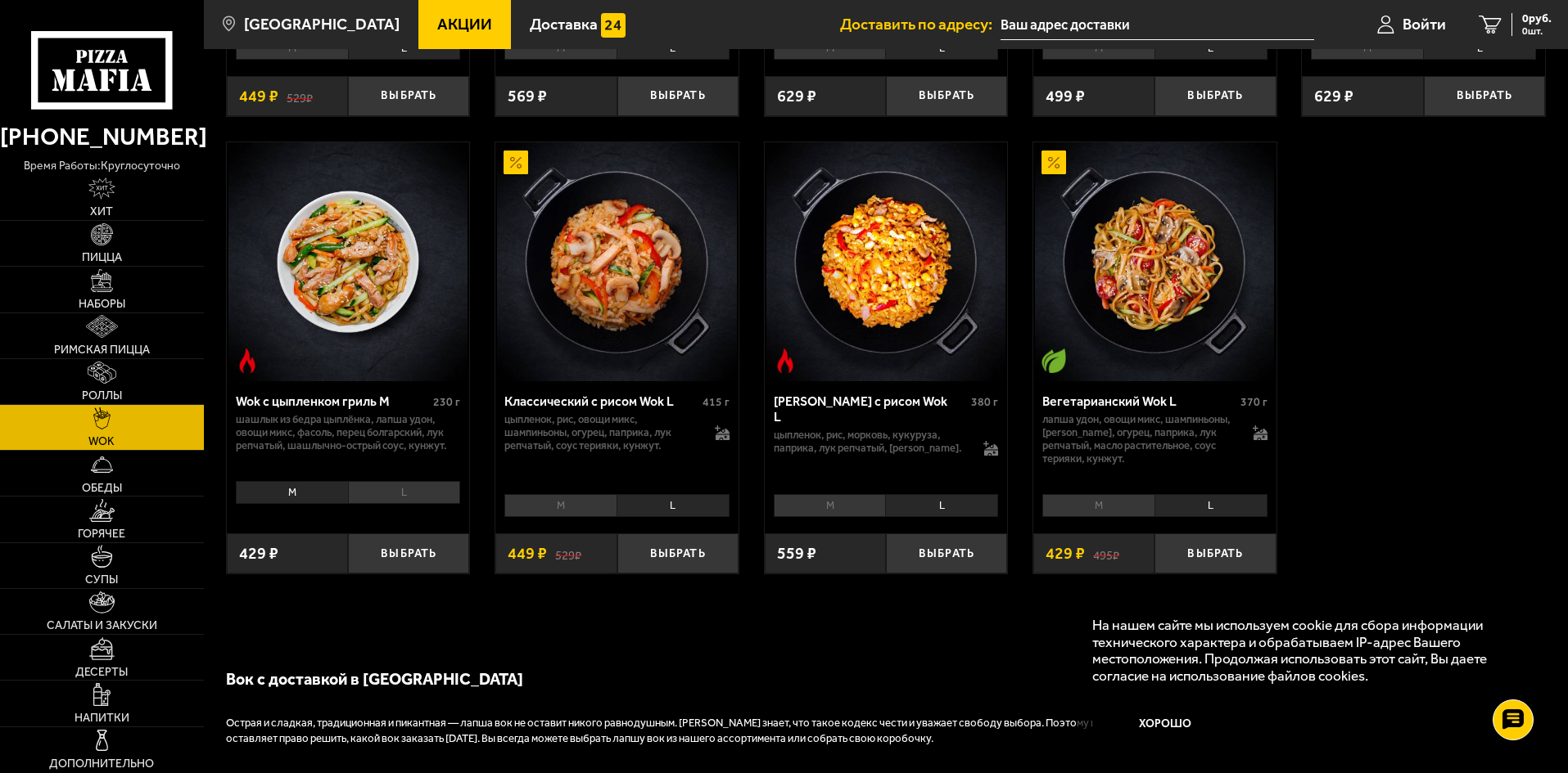
click at [411, 497] on li "L" at bounding box center [404, 493] width 113 height 23
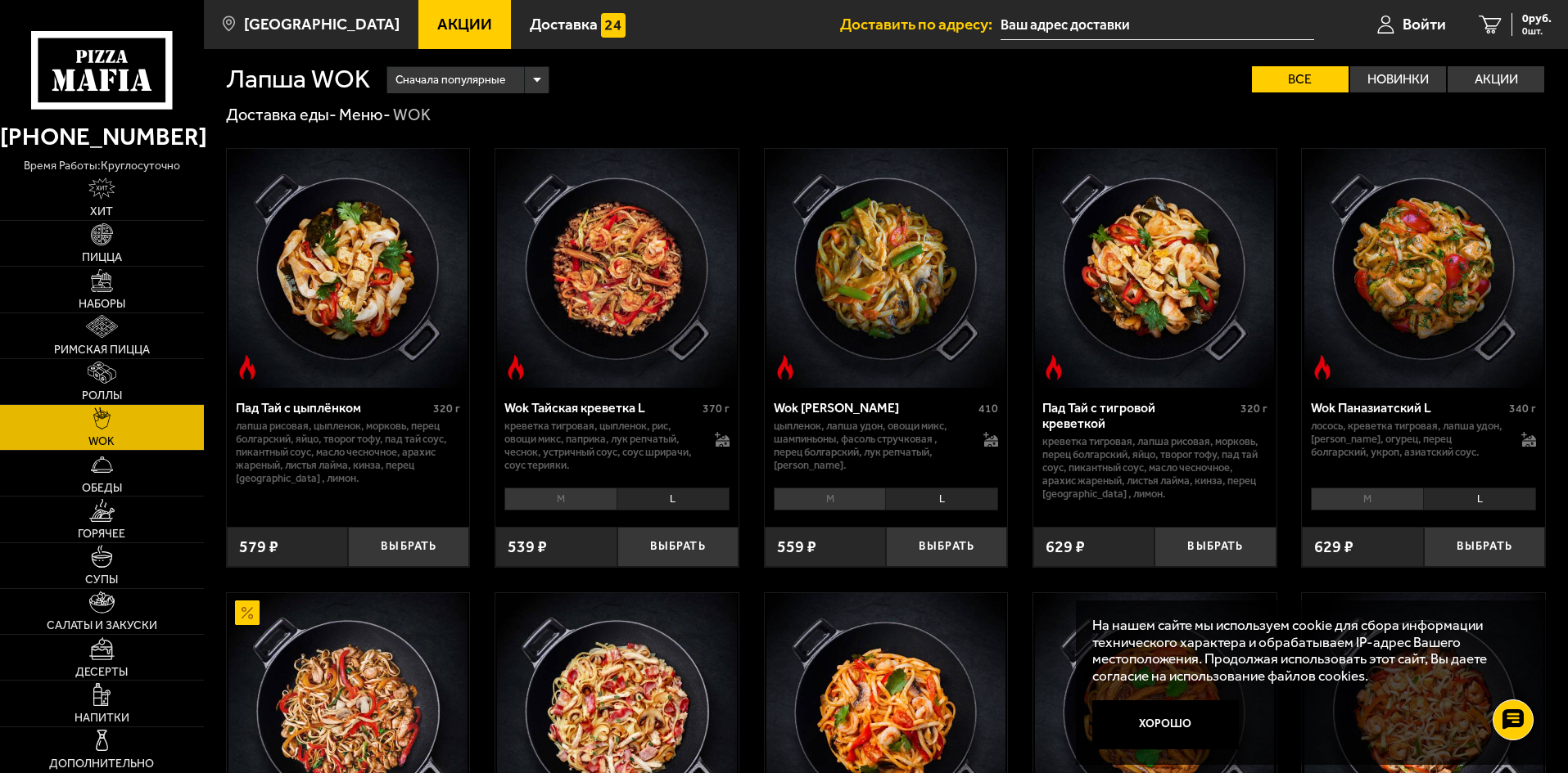
scroll to position [164, 0]
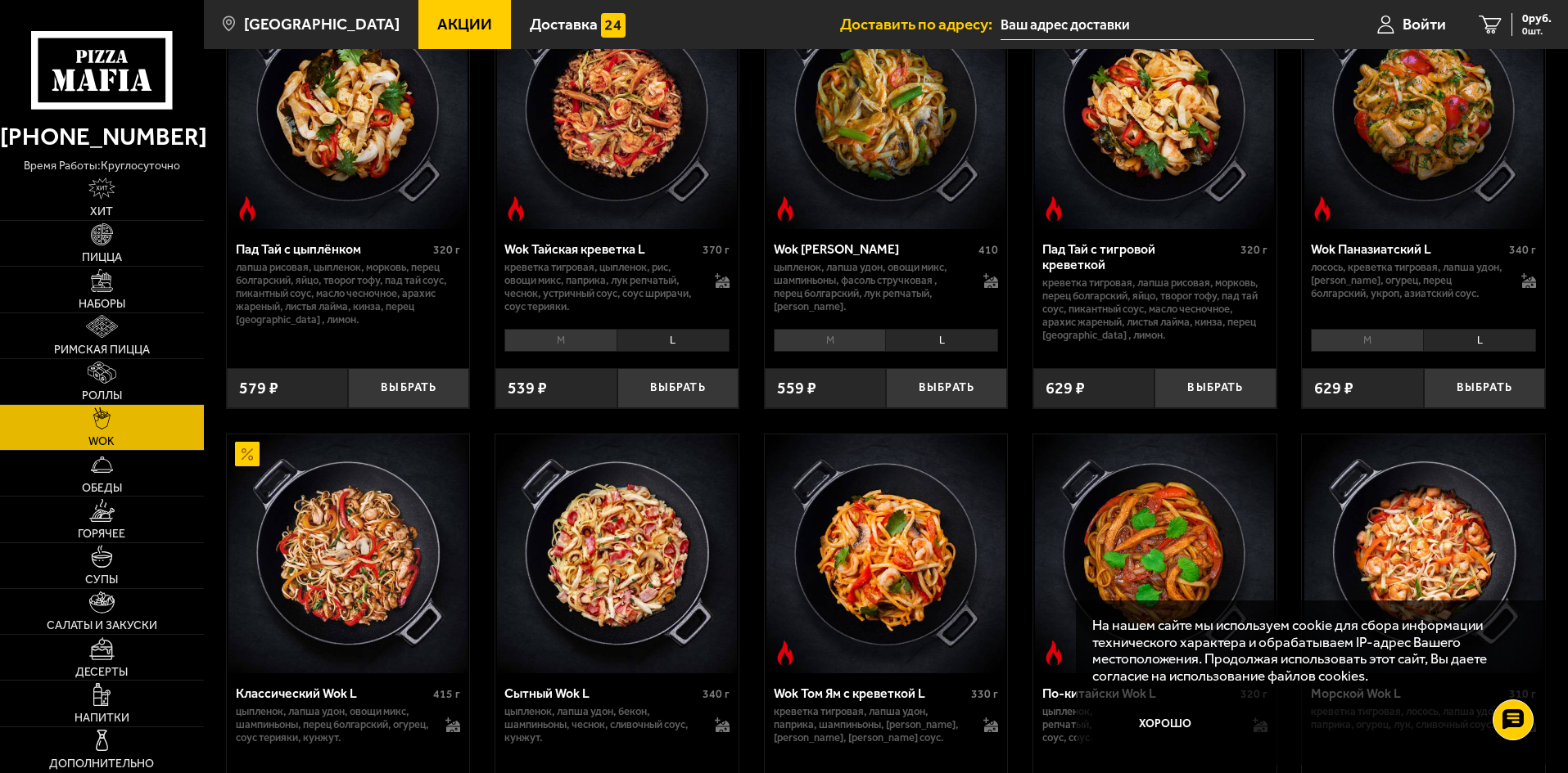
click at [700, 351] on li "L" at bounding box center [672, 340] width 113 height 23
click at [690, 391] on button "Выбрать" at bounding box center [678, 388] width 122 height 40
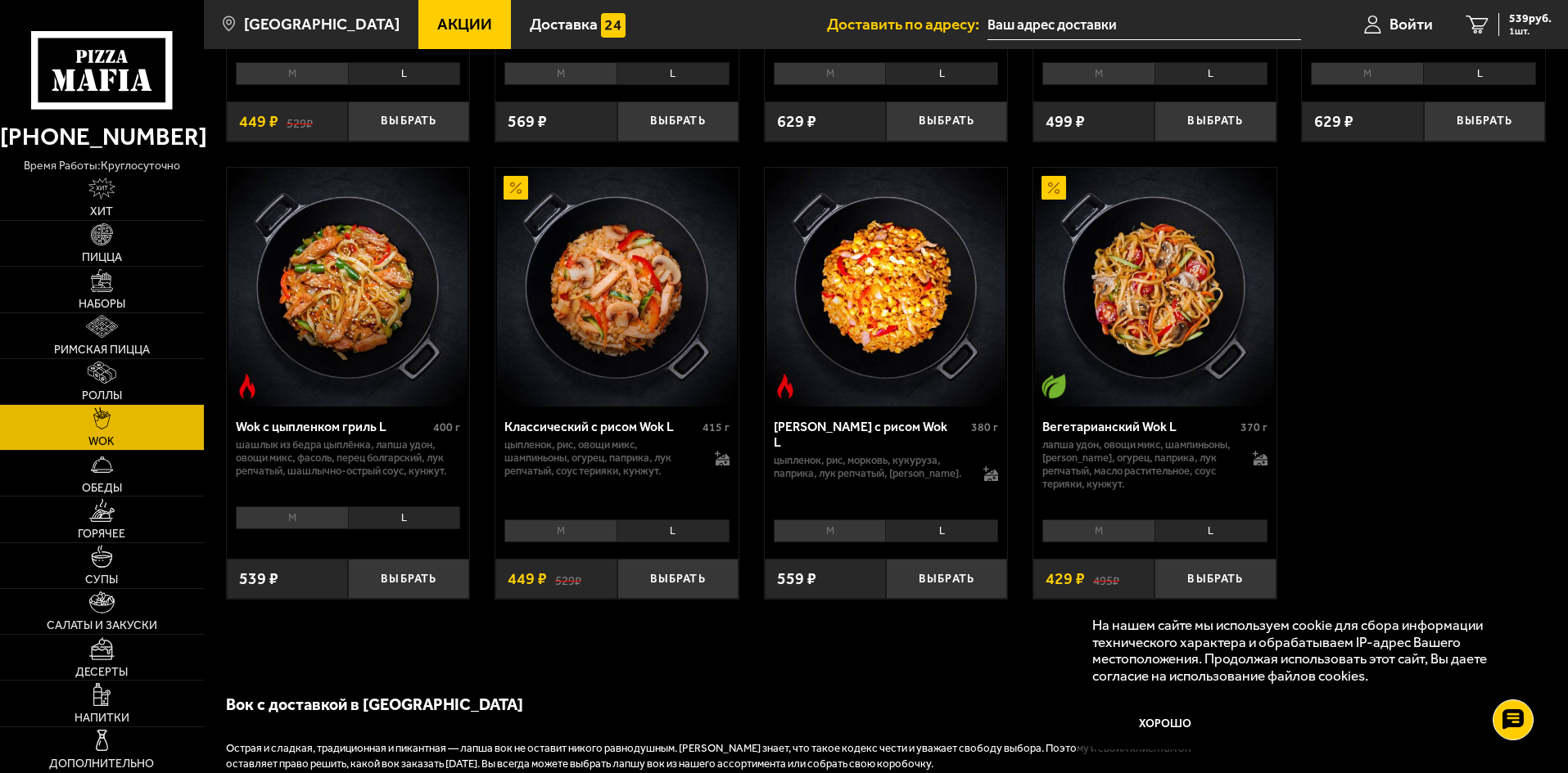
scroll to position [900, 0]
